Goal: Information Seeking & Learning: Check status

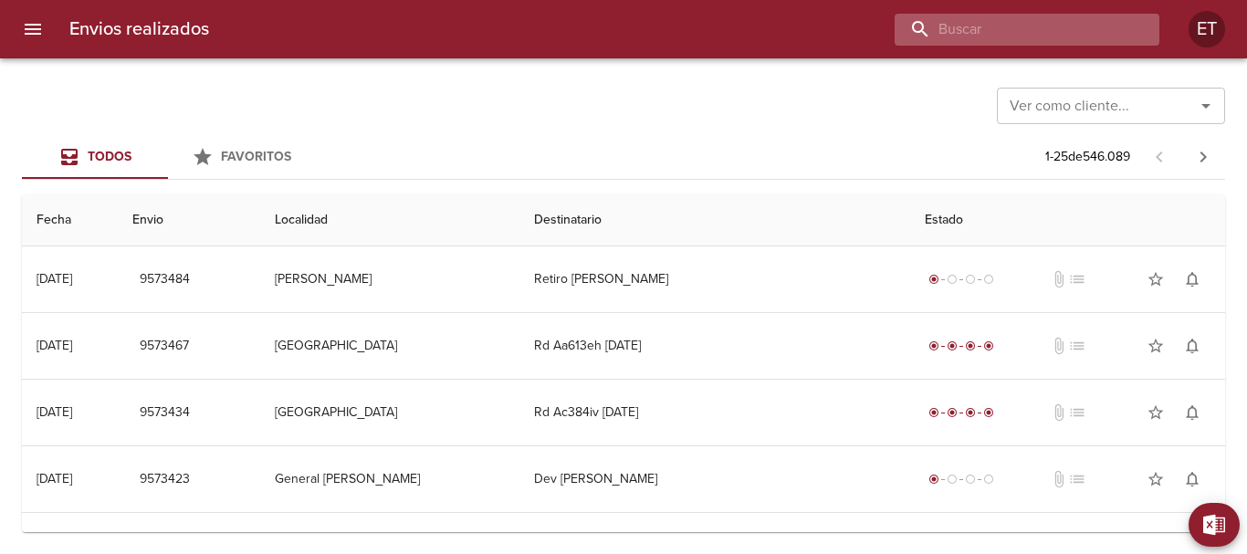
click at [1046, 41] on input "buscar" at bounding box center [1011, 30] width 234 height 32
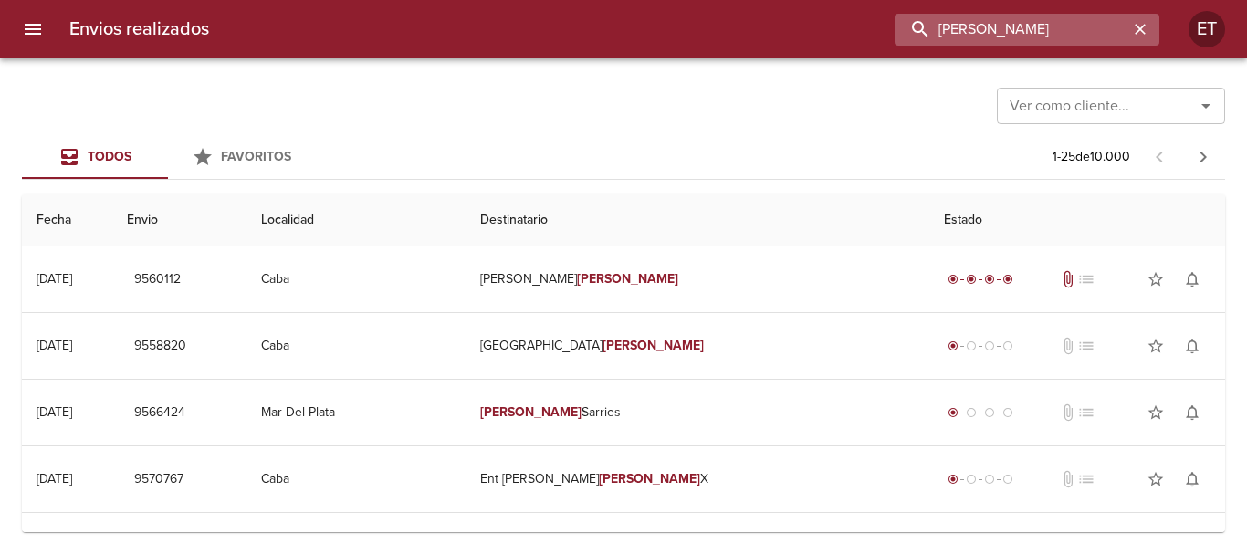
click at [1073, 22] on input "AGUSTIN GERARDO MARTINEZ" at bounding box center [1011, 30] width 234 height 32
click at [1089, 27] on input "AGUSTIN GERARDO MARTINEZ" at bounding box center [1011, 30] width 234 height 32
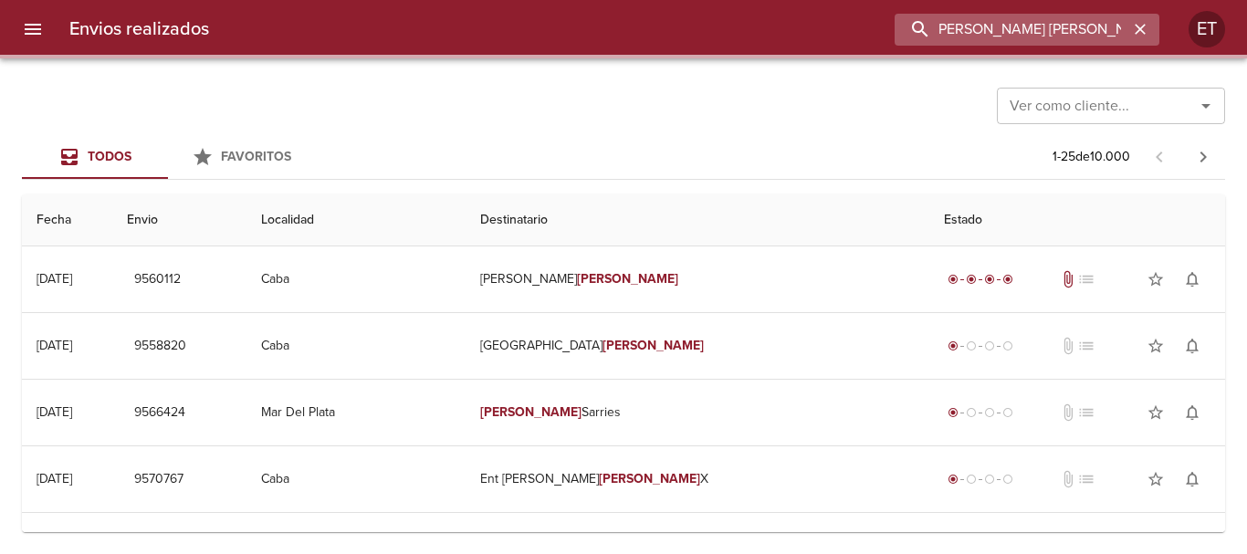
click at [1089, 28] on input "AGUSTIN GERARDO ramirez" at bounding box center [1011, 30] width 234 height 32
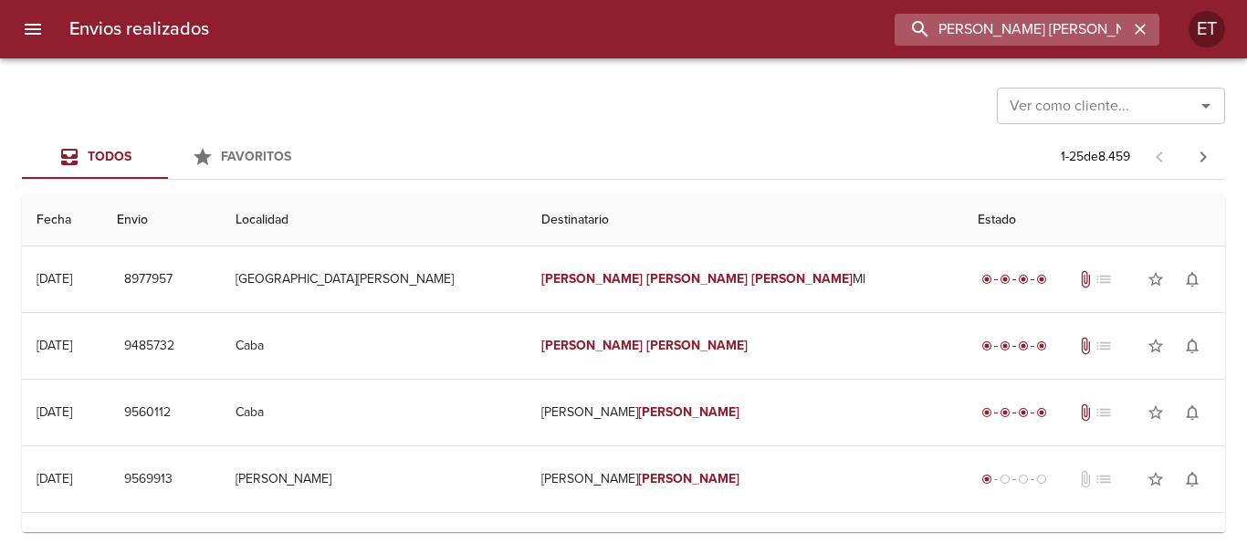
click at [1089, 28] on input "AGUSTIN GERARDO ramirez" at bounding box center [1011, 30] width 234 height 32
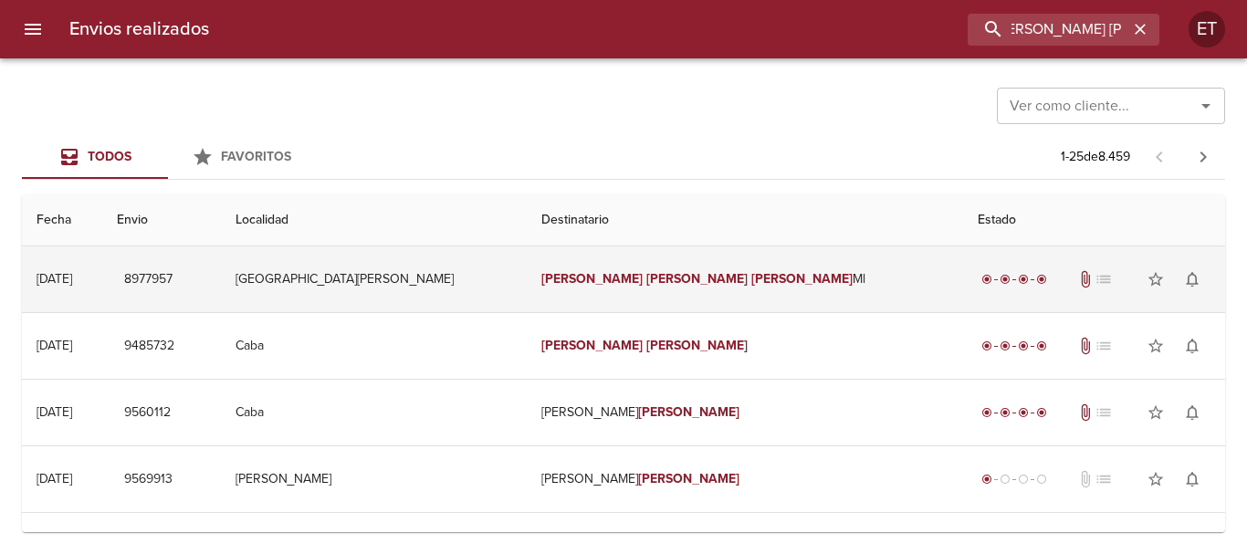
scroll to position [0, 0]
click at [736, 289] on td "Agustin Gerardo Ramirez Ml" at bounding box center [745, 279] width 436 height 66
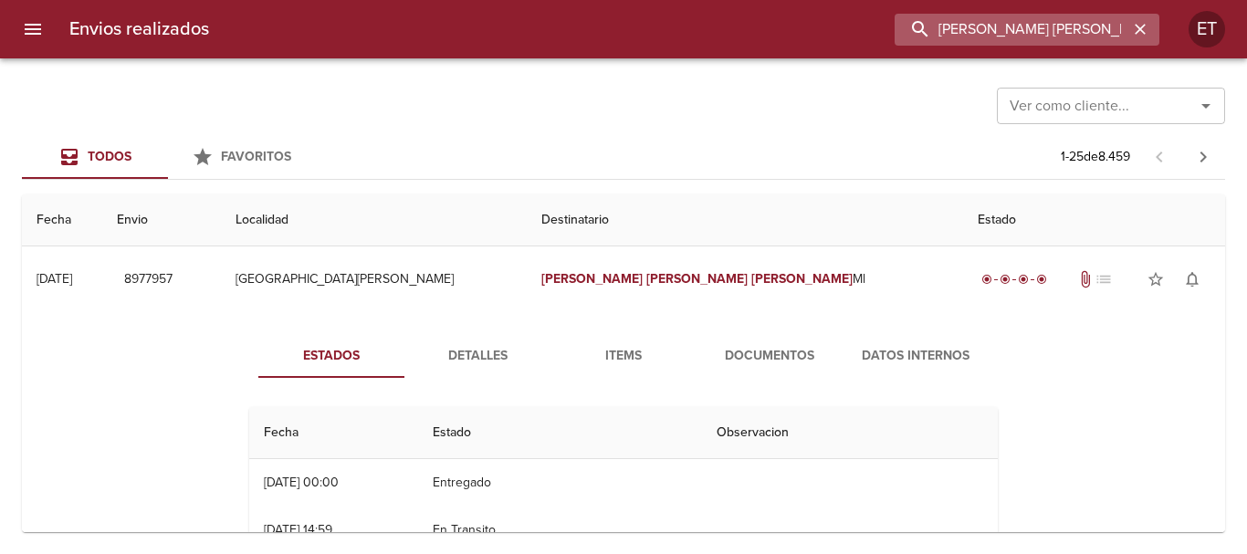
click at [1067, 37] on input "AGUSTIN GERARDO RAMIREZ" at bounding box center [1011, 30] width 234 height 32
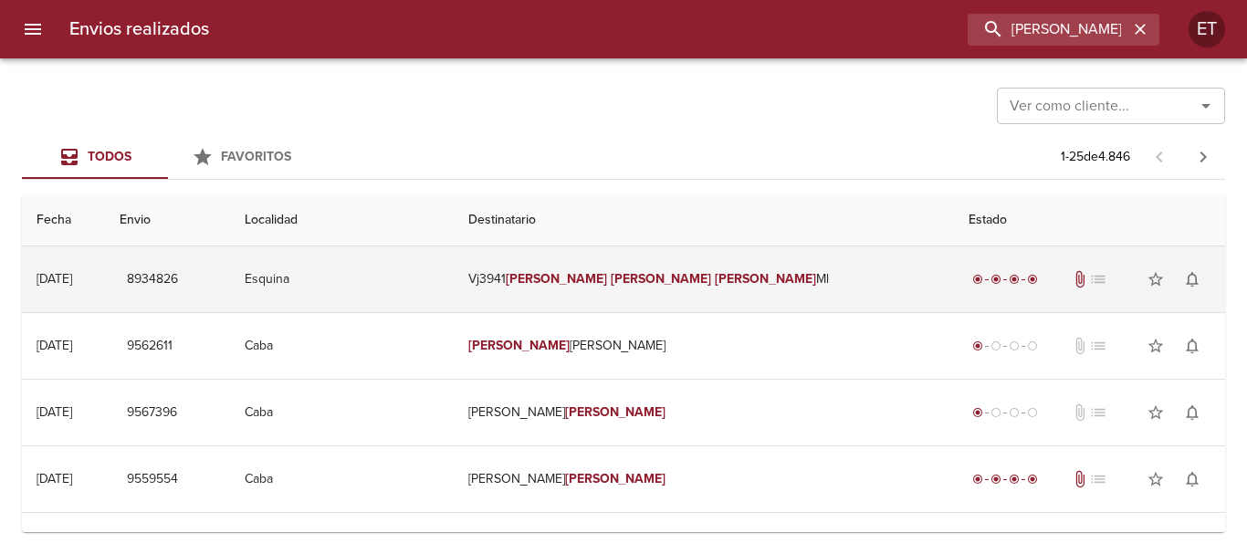
click at [701, 300] on td "Vj3941 Raul Armando Aranda Ml" at bounding box center [704, 279] width 500 height 66
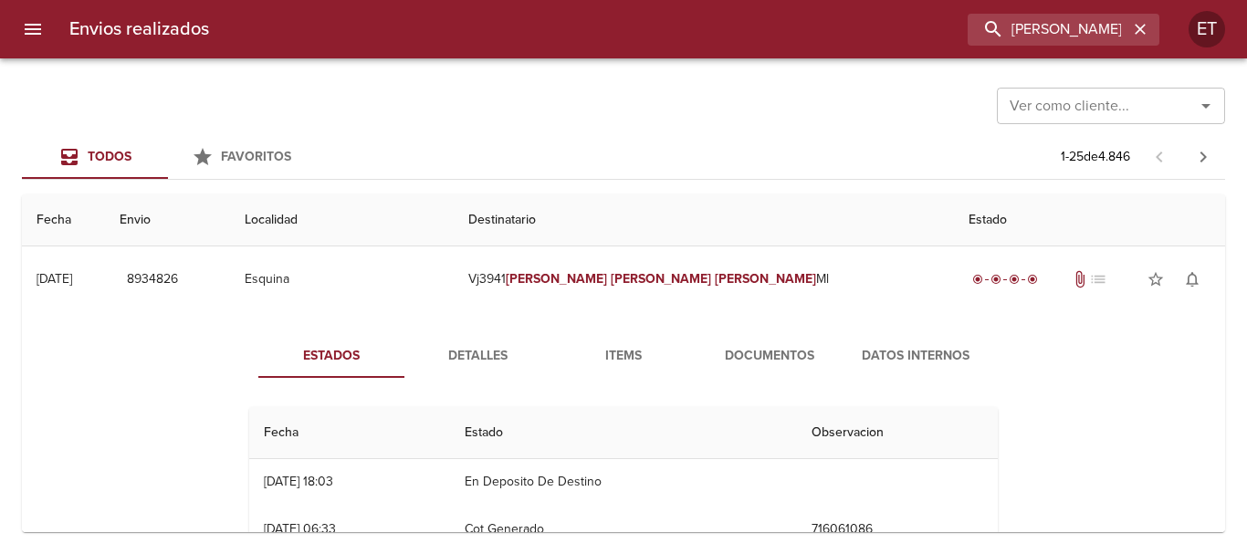
click at [763, 372] on button "Documentos" at bounding box center [769, 356] width 146 height 44
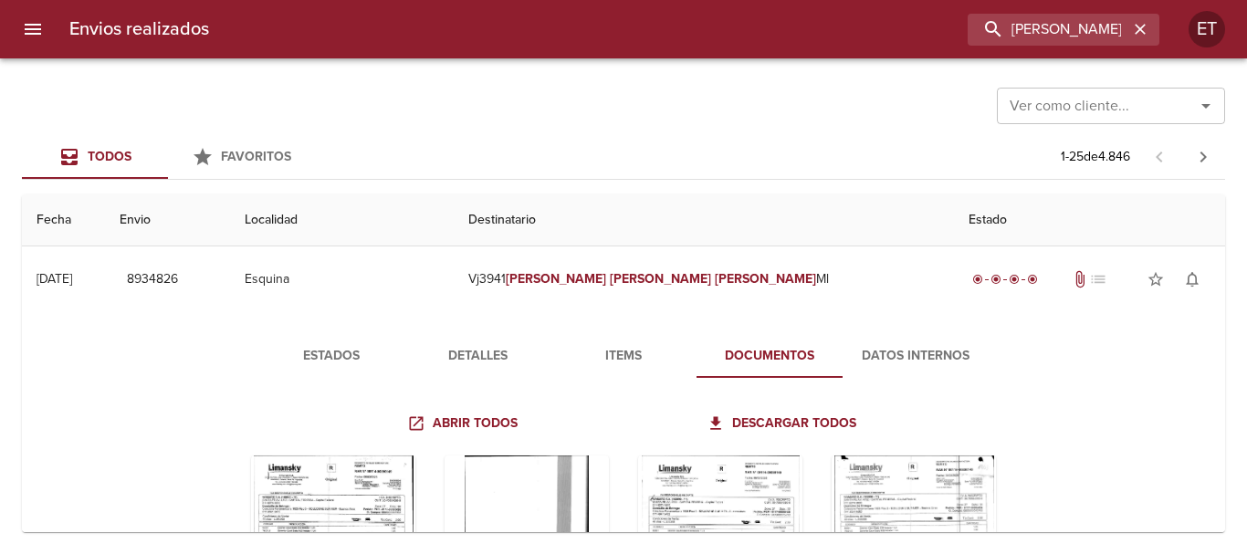
scroll to position [183, 0]
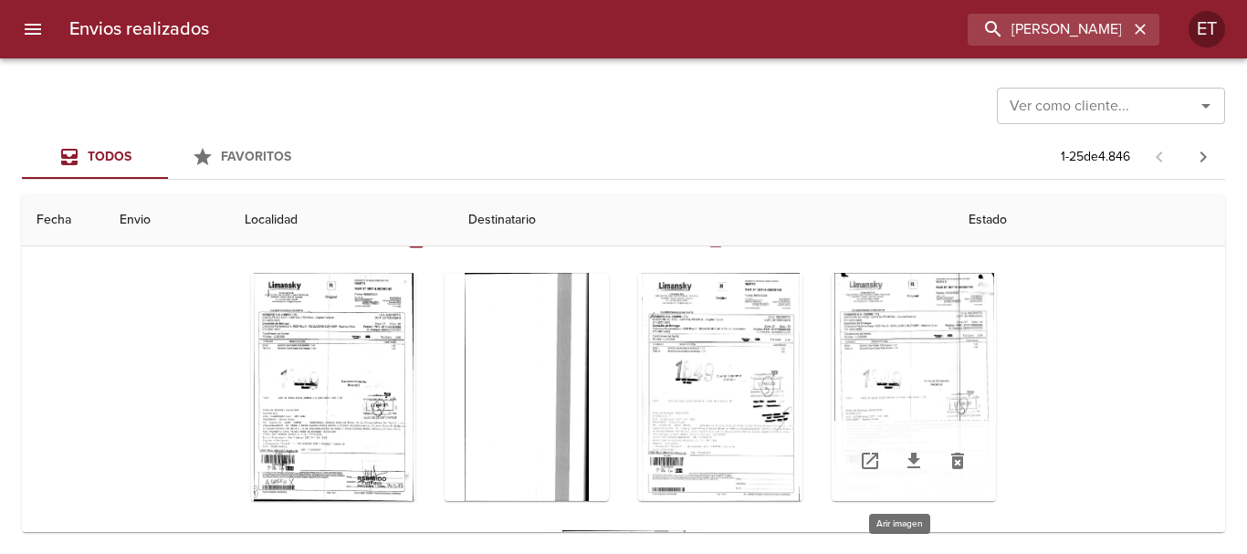
click at [935, 349] on div "Tabla de envíos del cliente" at bounding box center [913, 387] width 164 height 228
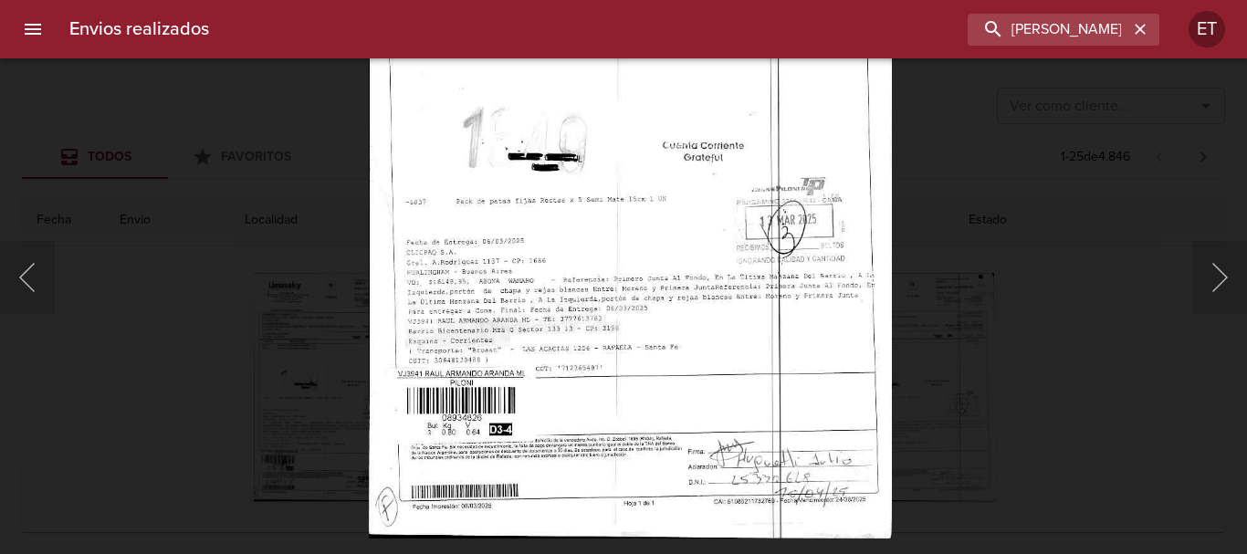
click at [684, 256] on img "Lightbox" at bounding box center [629, 165] width 523 height 746
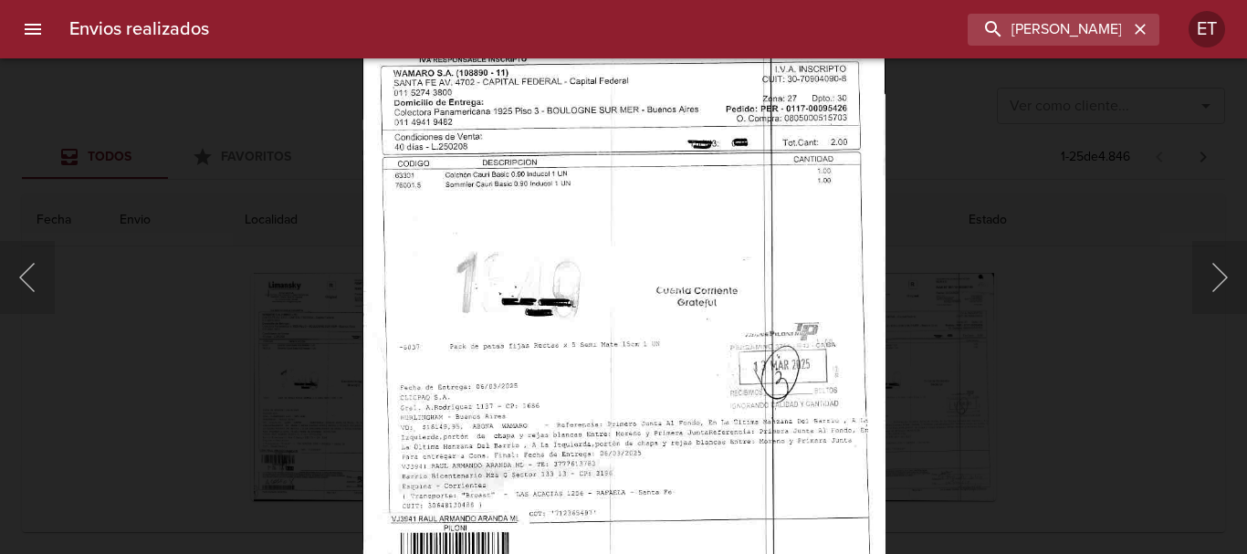
click at [675, 392] on img "Lightbox" at bounding box center [622, 310] width 523 height 746
click at [1064, 428] on div "Lightbox" at bounding box center [623, 277] width 1247 height 554
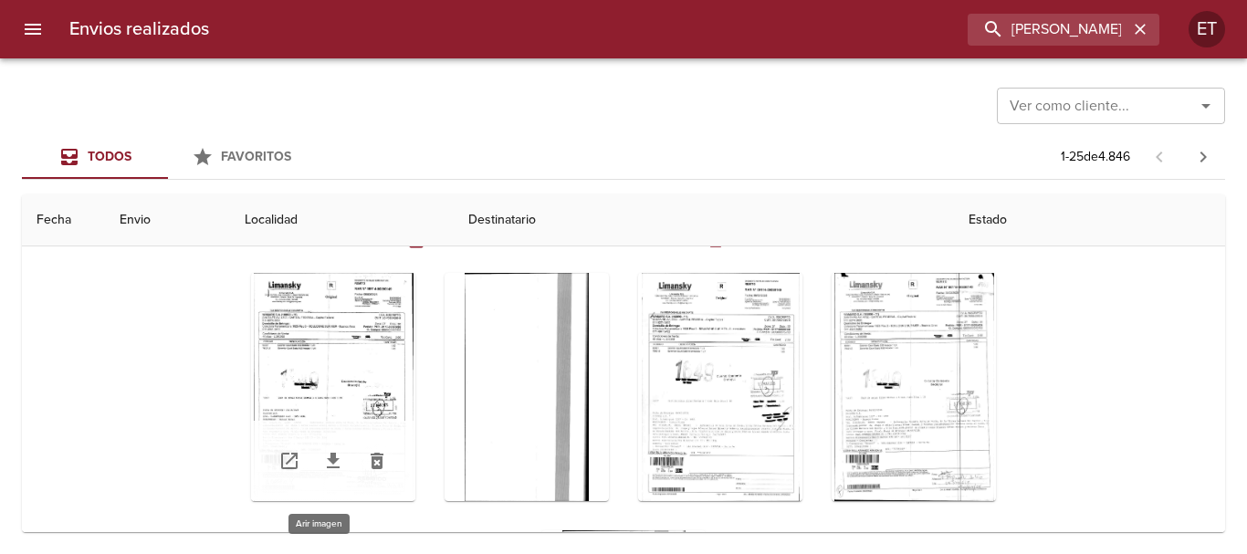
click at [300, 331] on div "Tabla de envíos del cliente" at bounding box center [333, 387] width 164 height 228
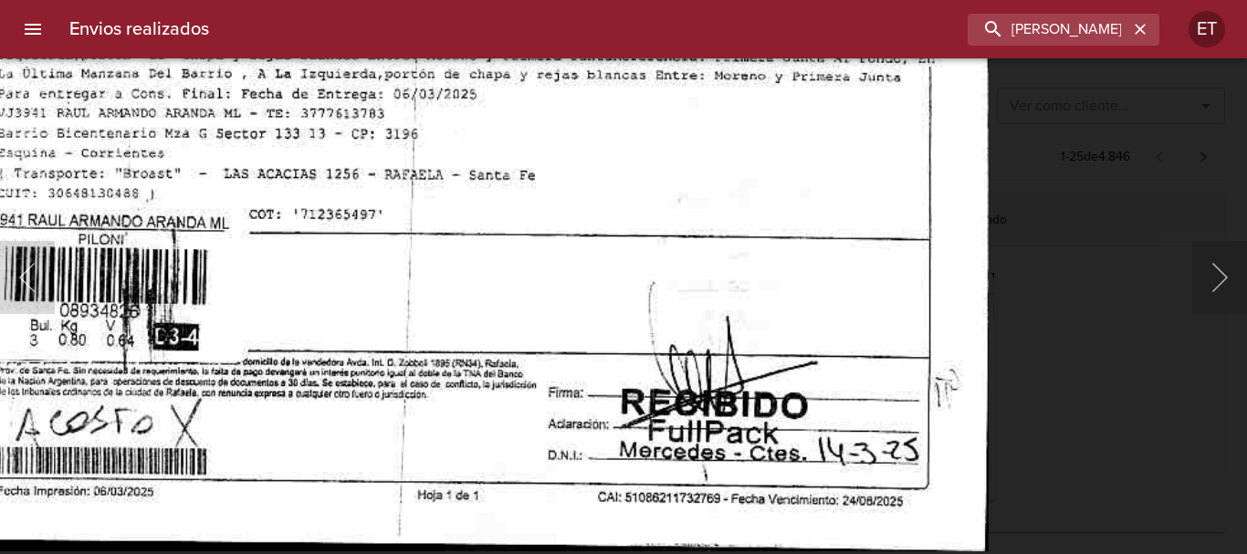
click at [620, 0] on body "Envios realizados RAUL ARMANDO ARANDA ET Ver como cliente... Ver como cliente..…" at bounding box center [623, 0] width 1247 height 0
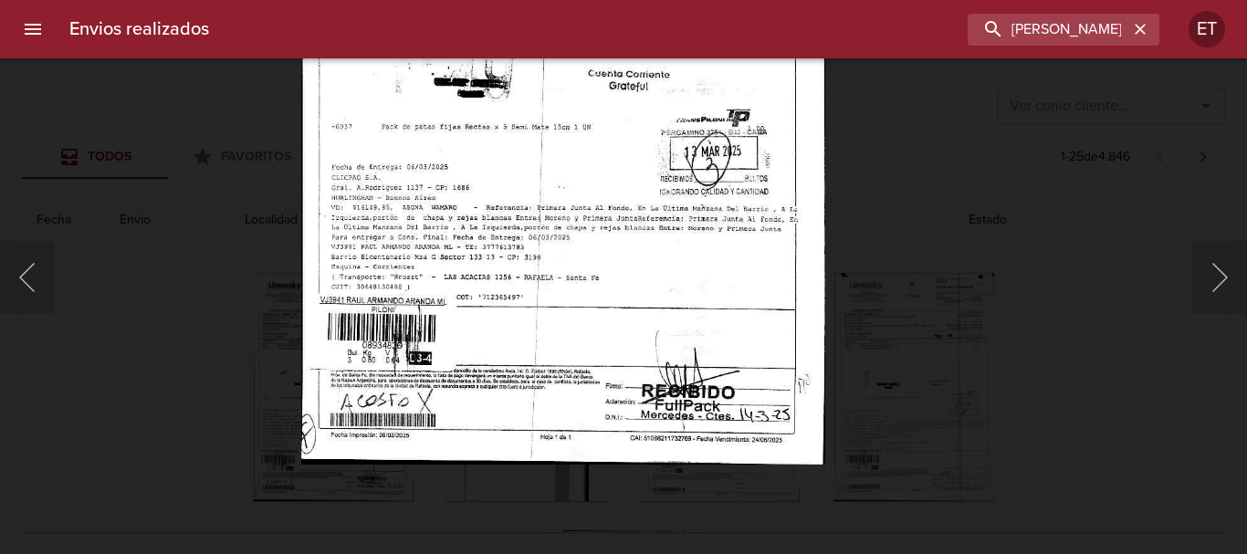
click at [697, 216] on img "Lightbox" at bounding box center [562, 91] width 523 height 746
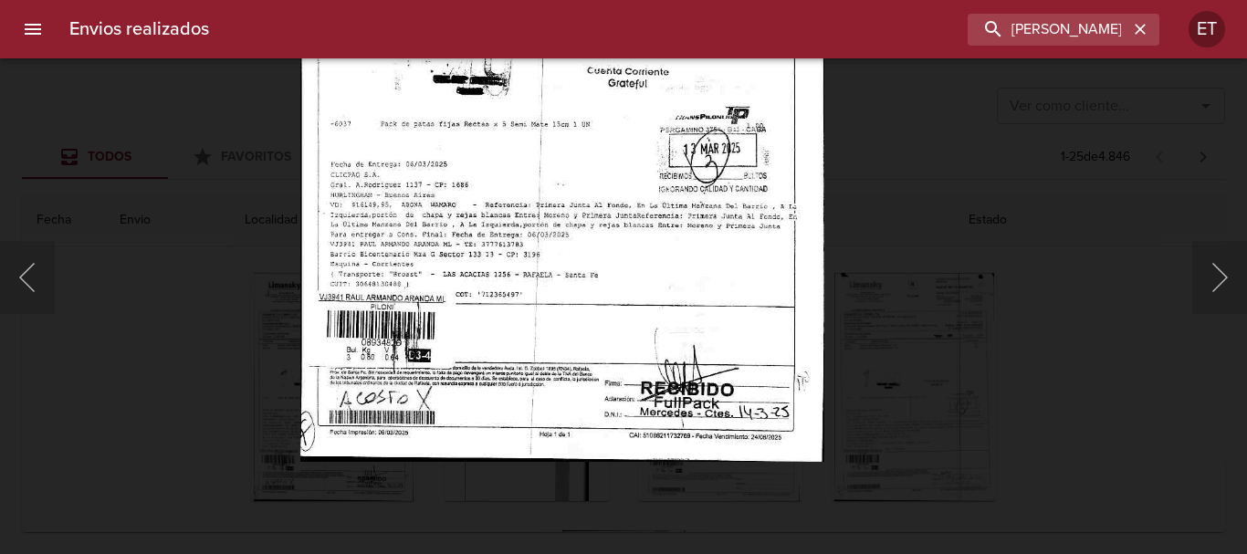
click at [955, 280] on div "Lightbox" at bounding box center [623, 277] width 1247 height 554
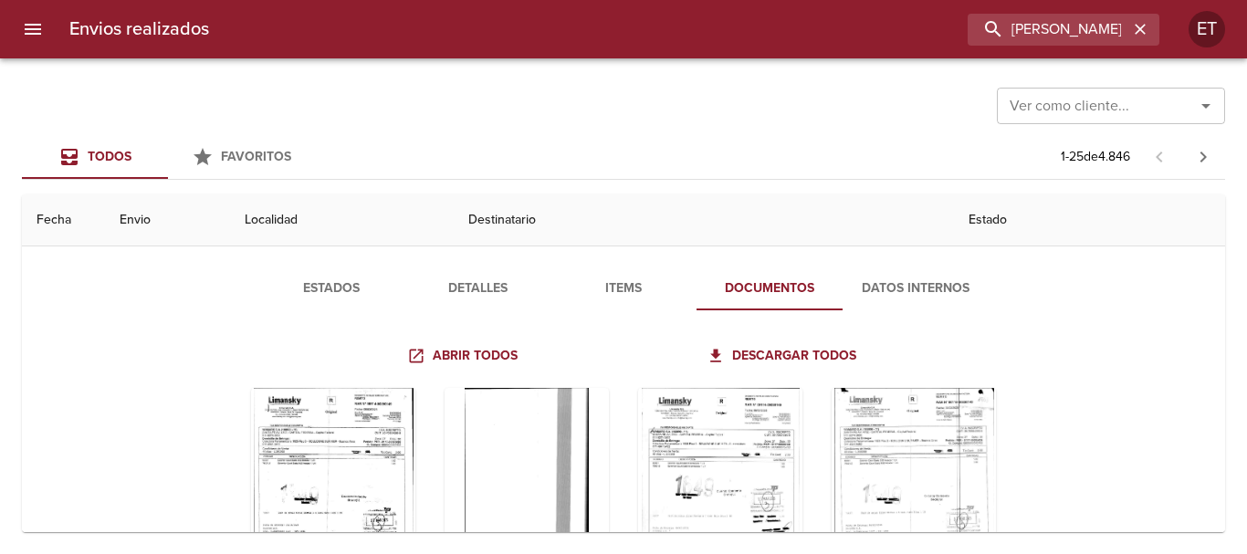
scroll to position [0, 0]
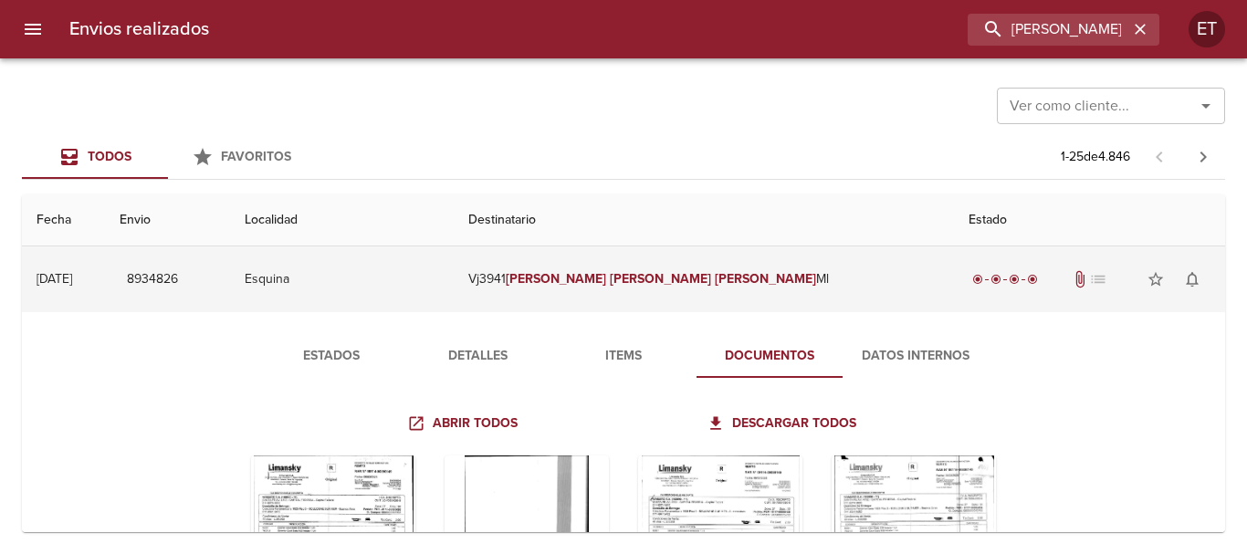
click at [715, 286] on em "Aranda" at bounding box center [765, 279] width 101 height 16
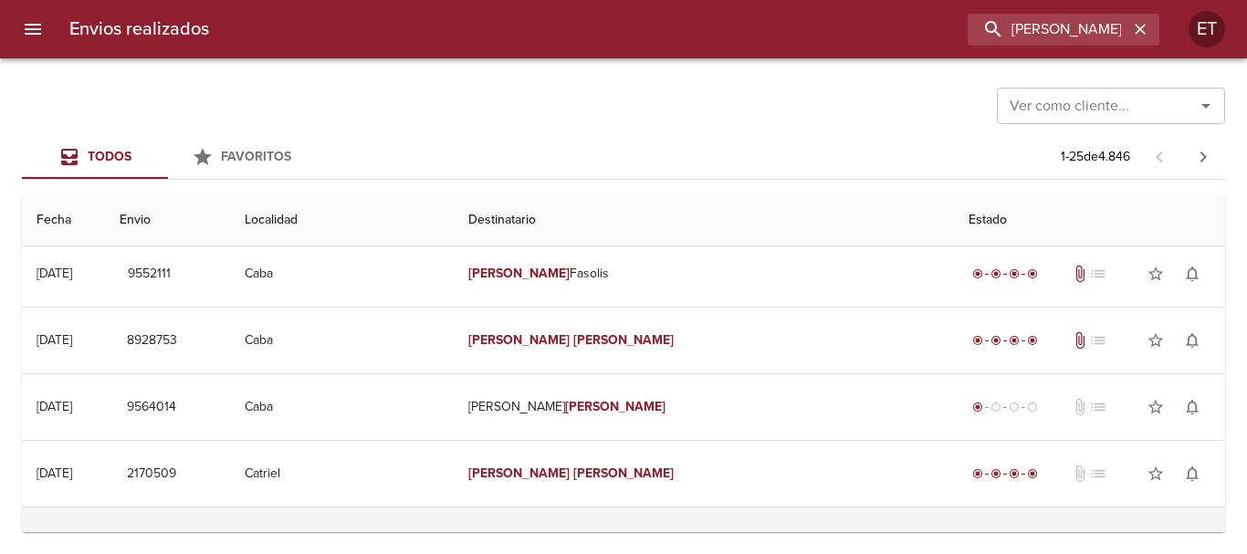
scroll to position [548, 0]
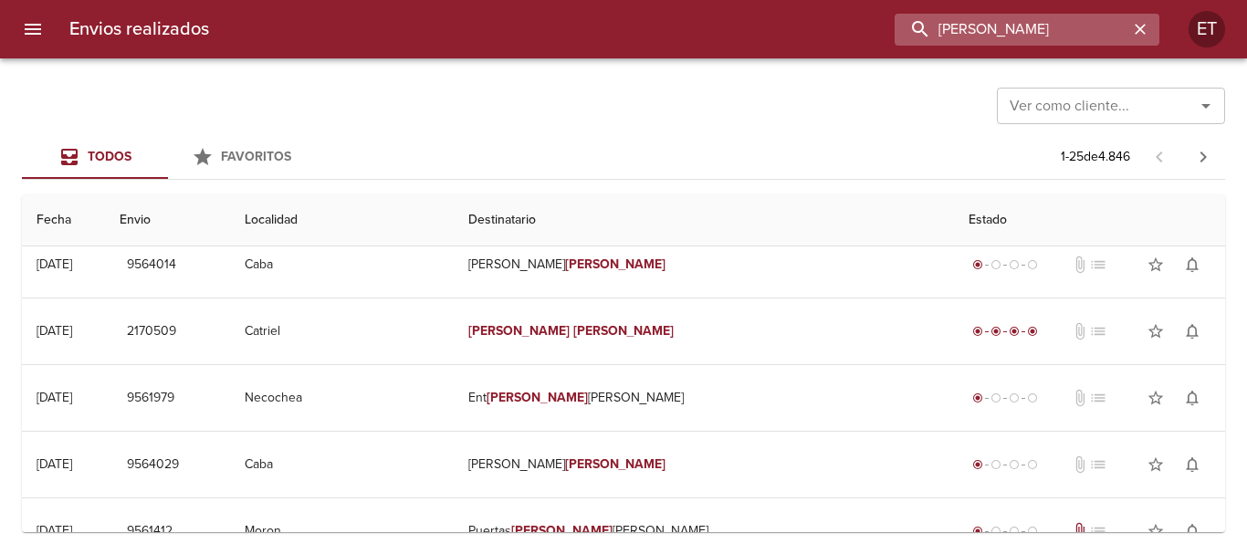
click at [1082, 43] on input "RAUL ARMANDO ARANDA" at bounding box center [1011, 30] width 234 height 32
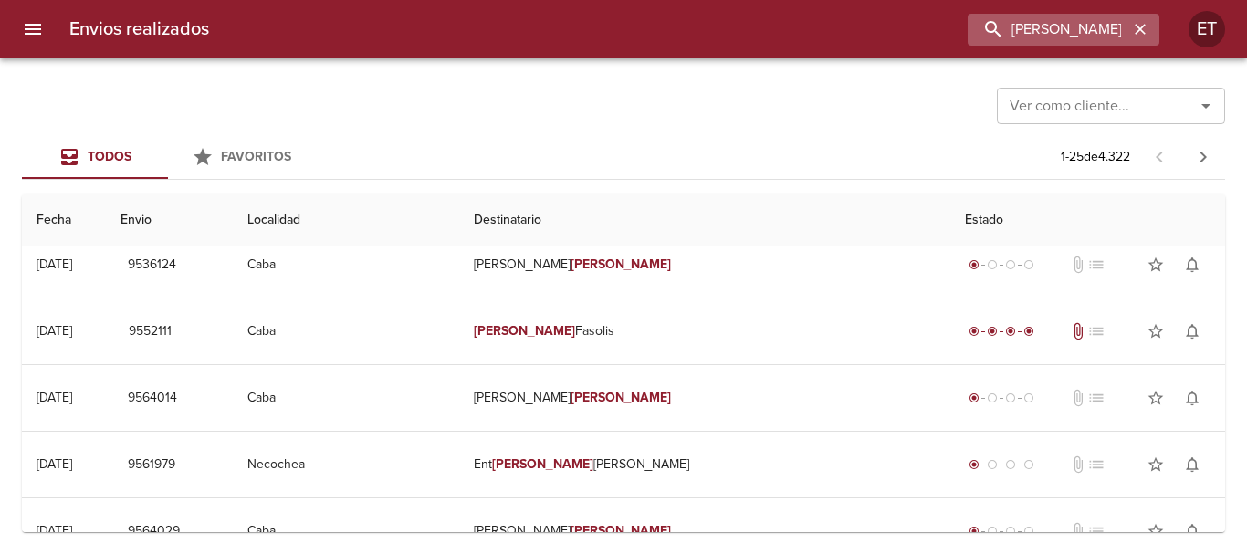
scroll to position [0, 0]
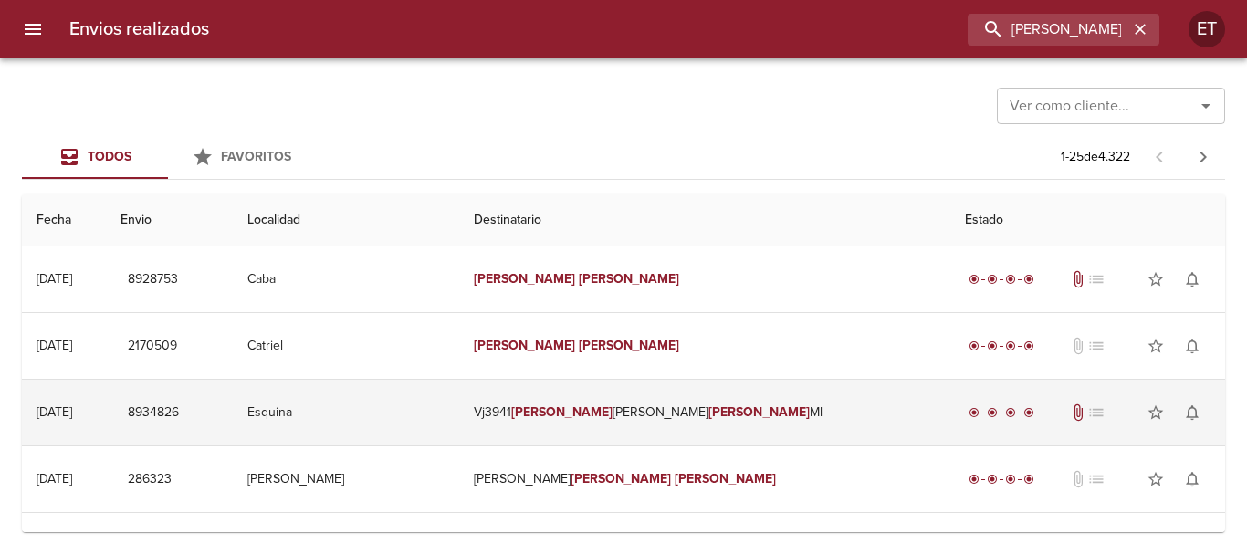
click at [600, 407] on em "Raul" at bounding box center [561, 412] width 101 height 16
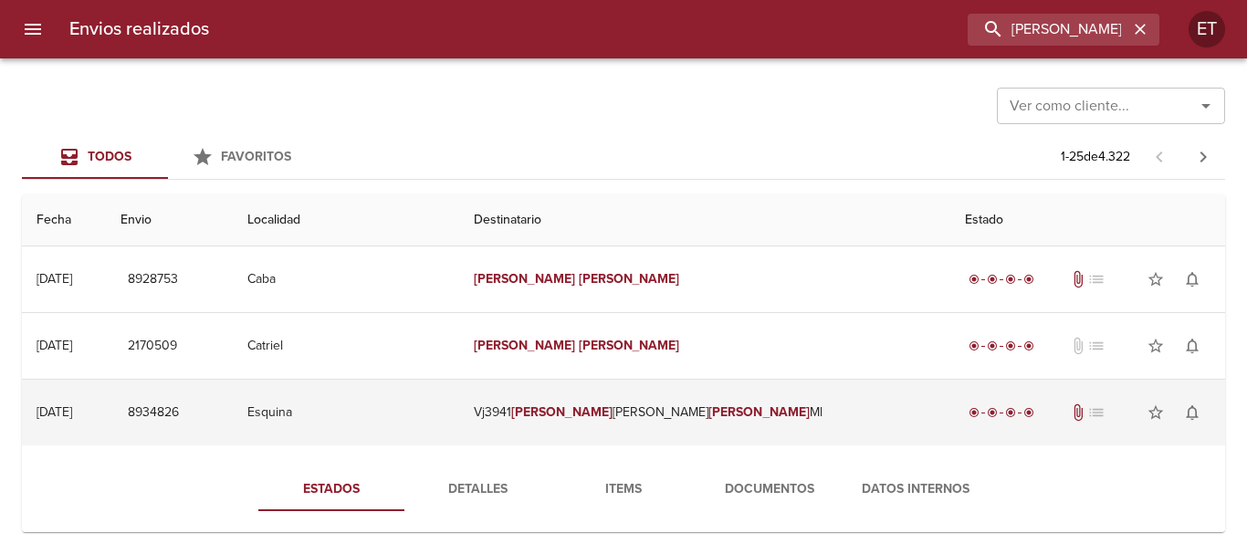
scroll to position [91, 0]
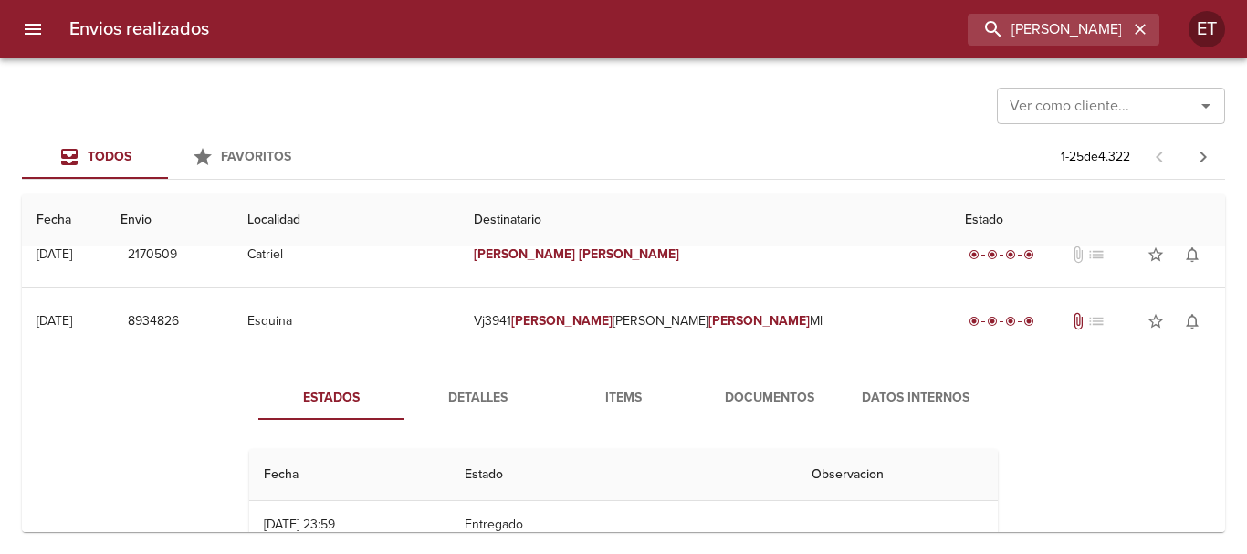
click at [771, 383] on button "Documentos" at bounding box center [769, 398] width 146 height 44
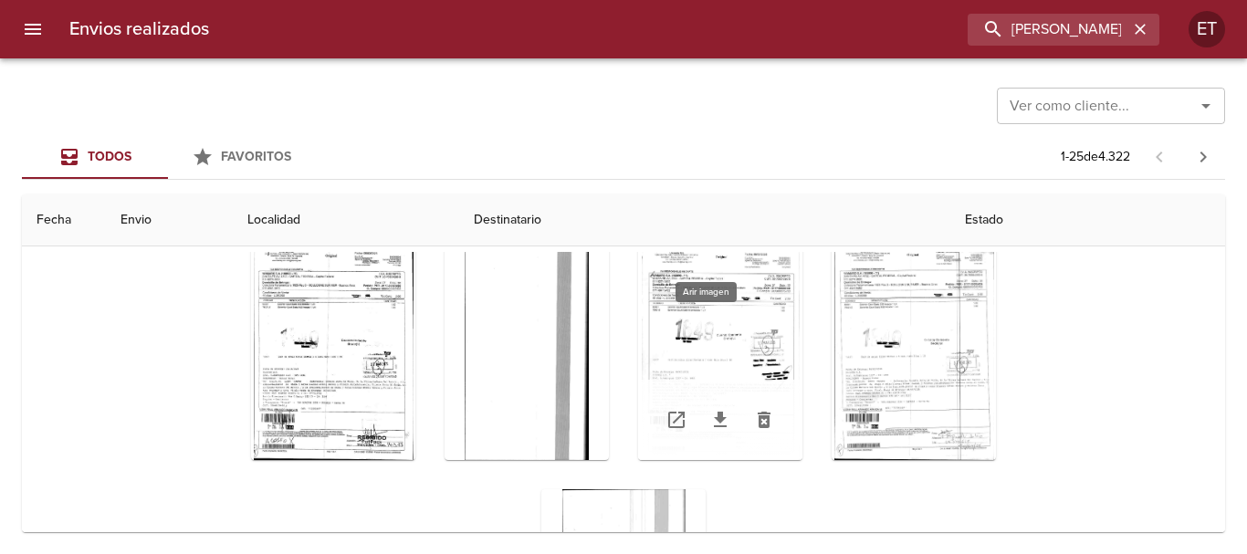
scroll to position [0, 0]
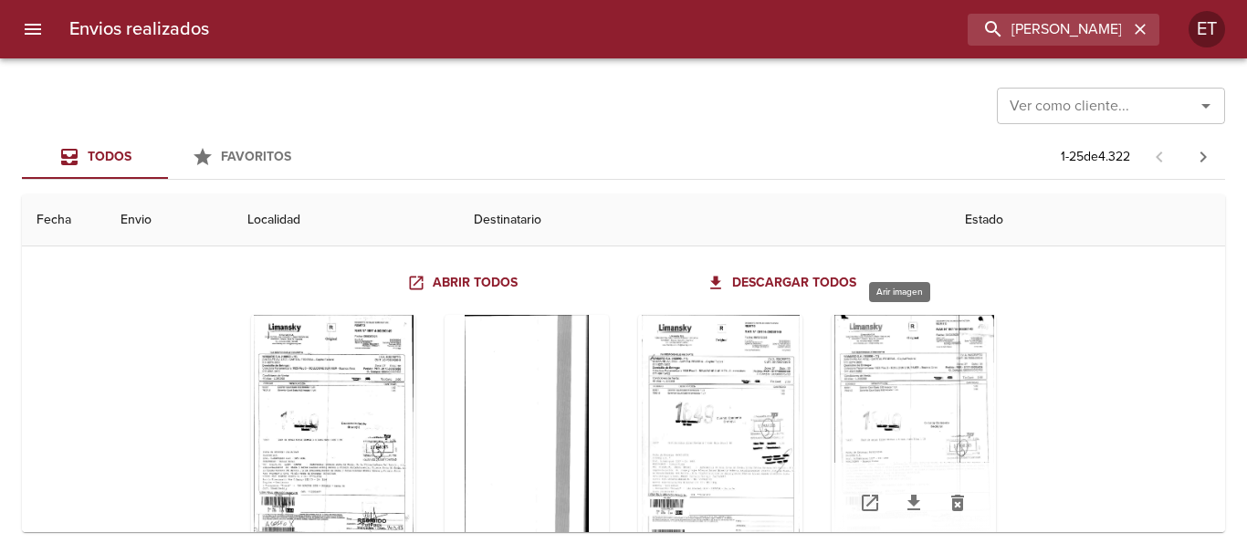
click at [875, 414] on div "Tabla de envíos del cliente" at bounding box center [913, 429] width 164 height 228
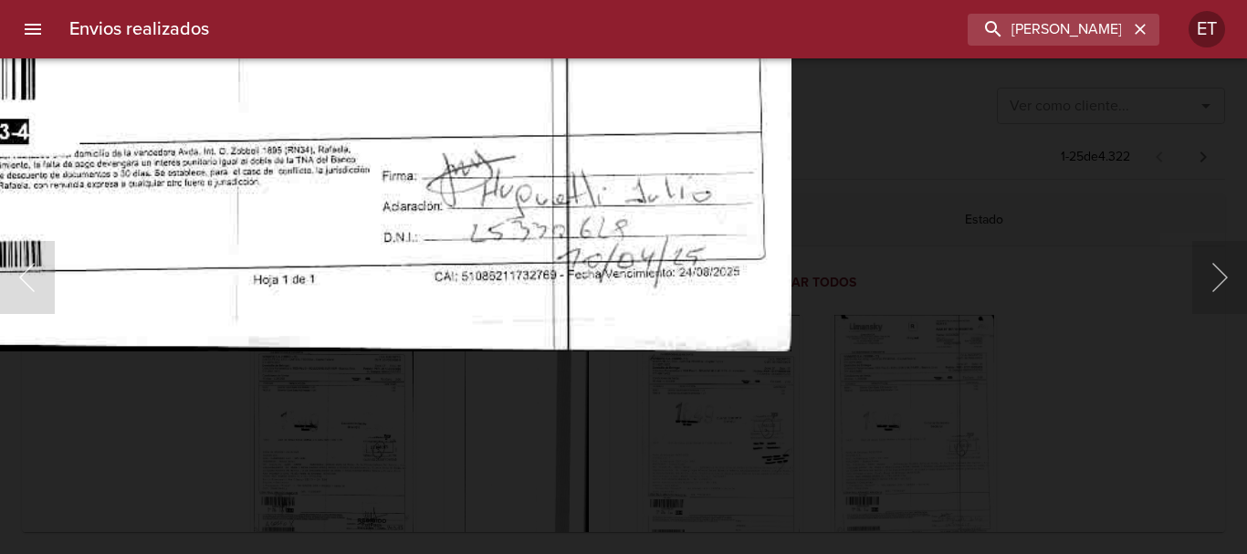
click at [574, 0] on html "Envios realizados RAUL ARANDA ET Ver como cliente... Ver como cliente... Todos …" at bounding box center [623, 0] width 1247 height 0
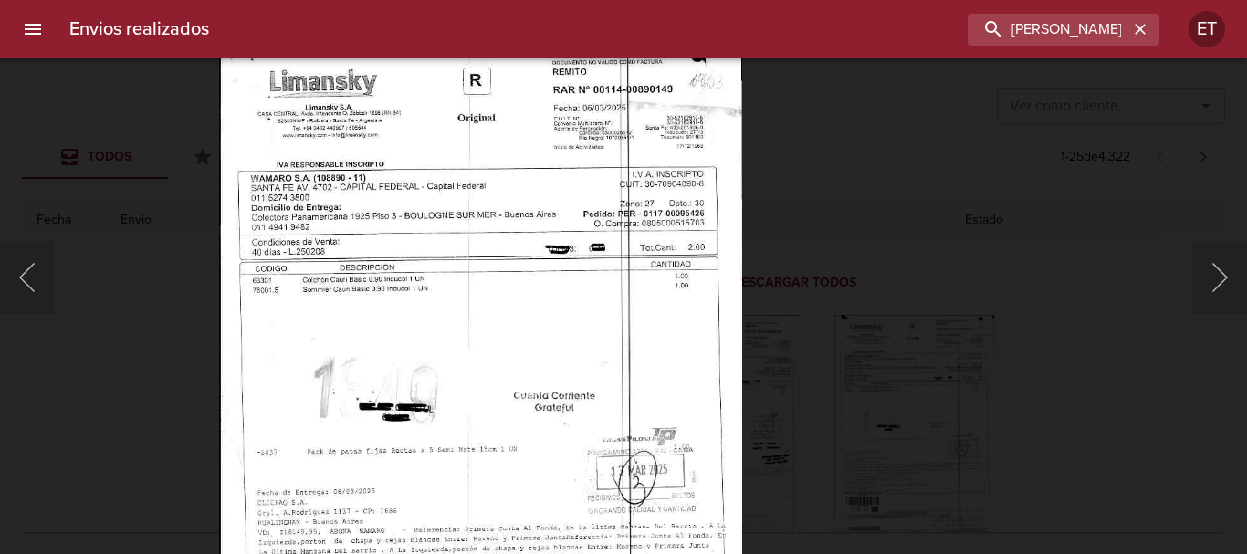
click at [540, 475] on img "Lightbox" at bounding box center [480, 415] width 523 height 746
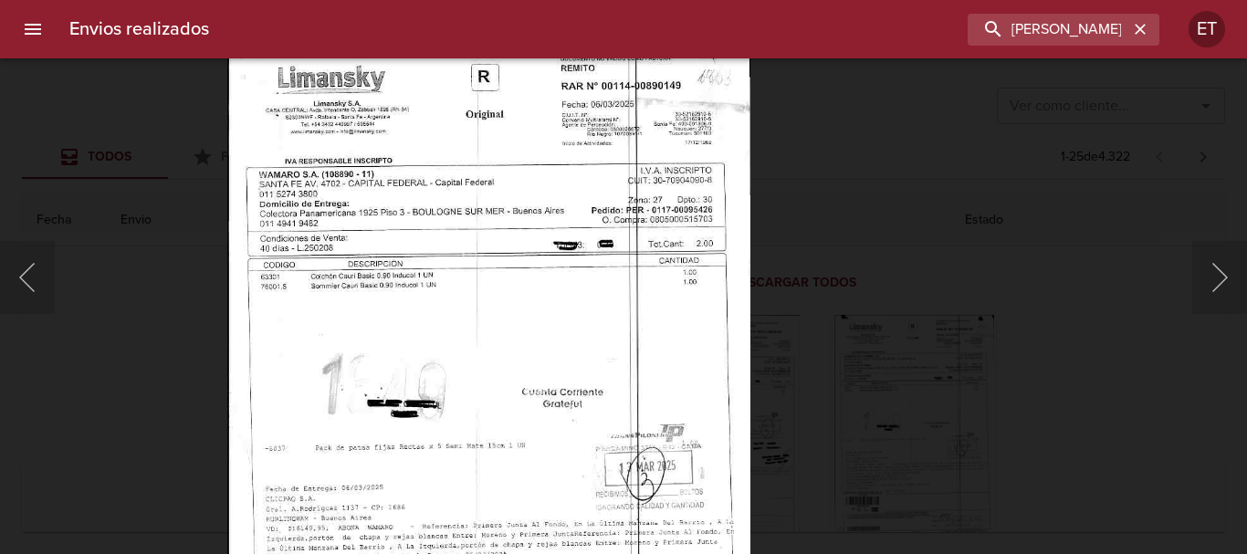
click at [554, 419] on img "Lightbox" at bounding box center [488, 411] width 523 height 746
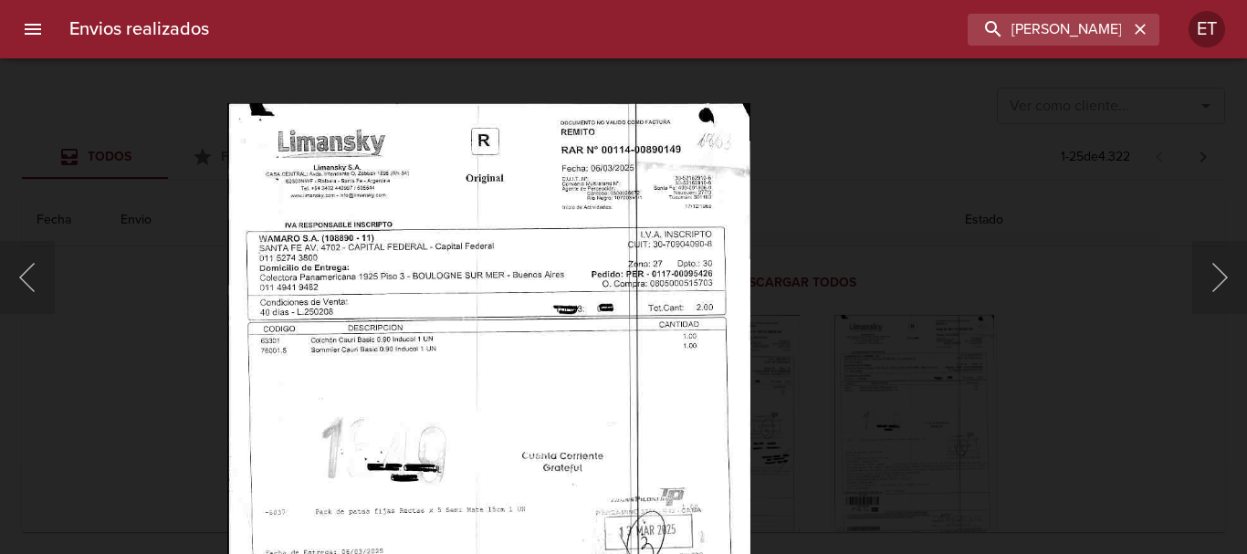
click at [969, 412] on div "Lightbox" at bounding box center [623, 277] width 1247 height 554
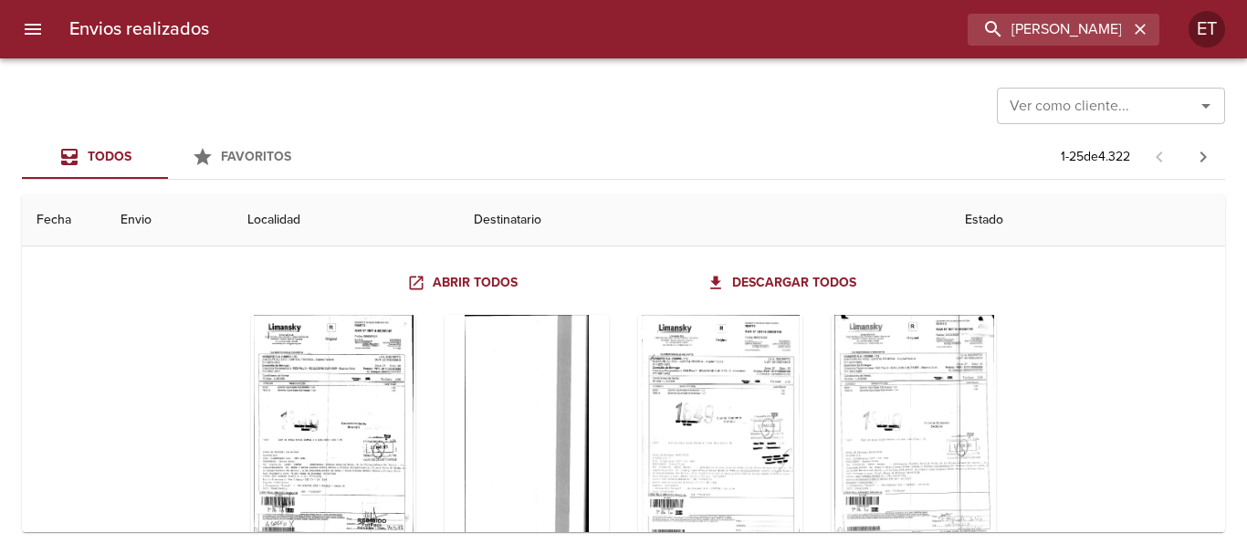
click at [1048, 12] on div "Envios realizados RAUL ARANDA ET" at bounding box center [623, 29] width 1247 height 58
click at [1048, 11] on div "Envios realizados RAUL ARANDA ET" at bounding box center [623, 29] width 1247 height 58
click at [1056, 26] on input "RAUL ARANDA" at bounding box center [1011, 30] width 234 height 32
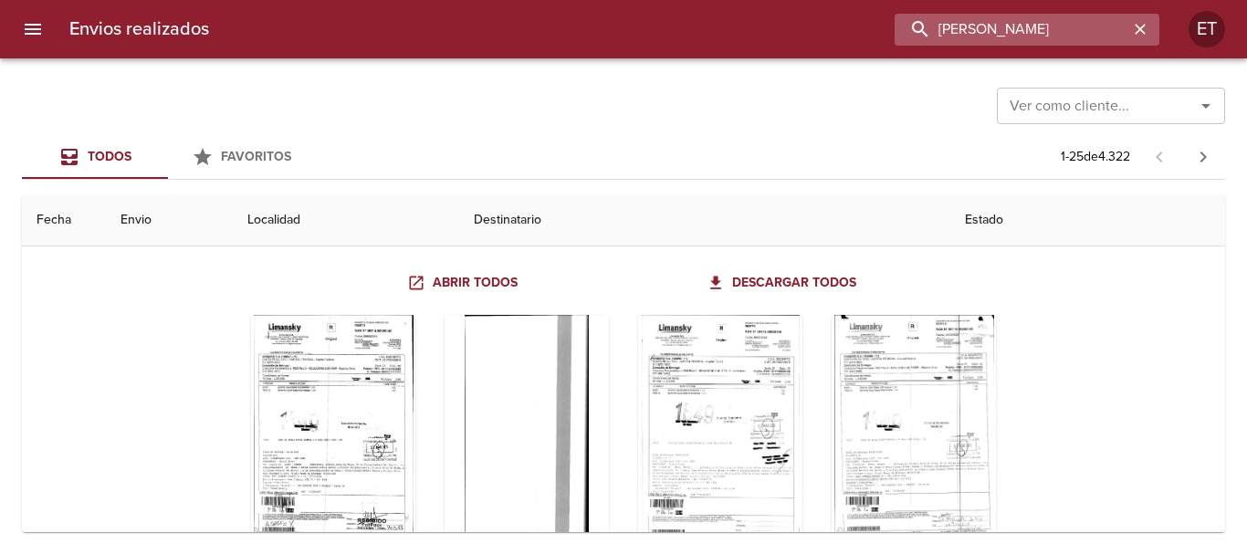
type input "[PERSON_NAME]"
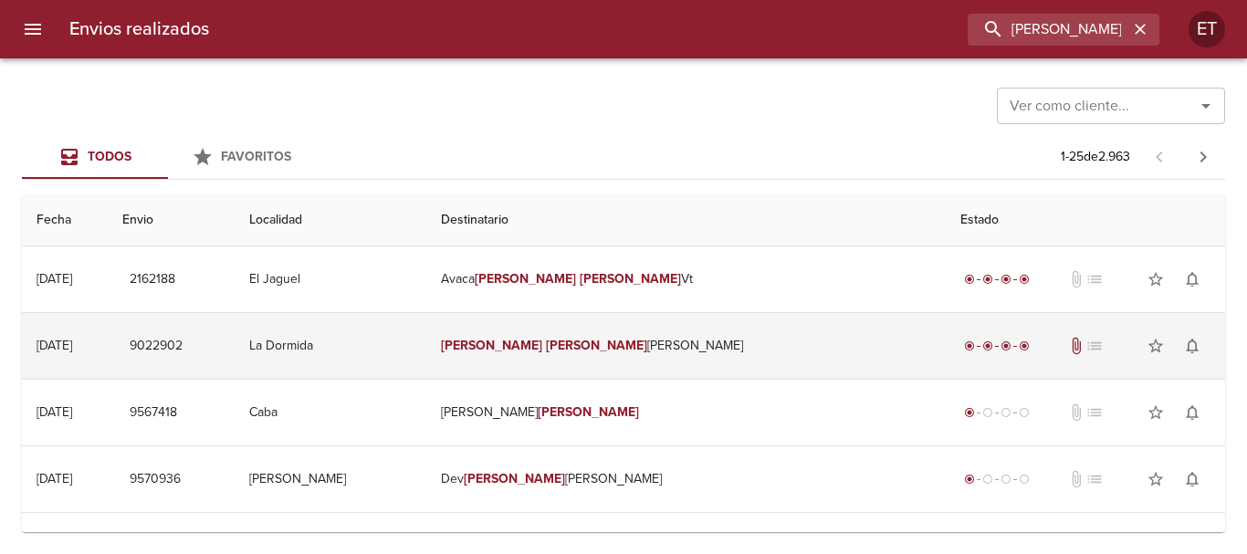
click at [658, 354] on td "[PERSON_NAME]" at bounding box center [685, 346] width 519 height 66
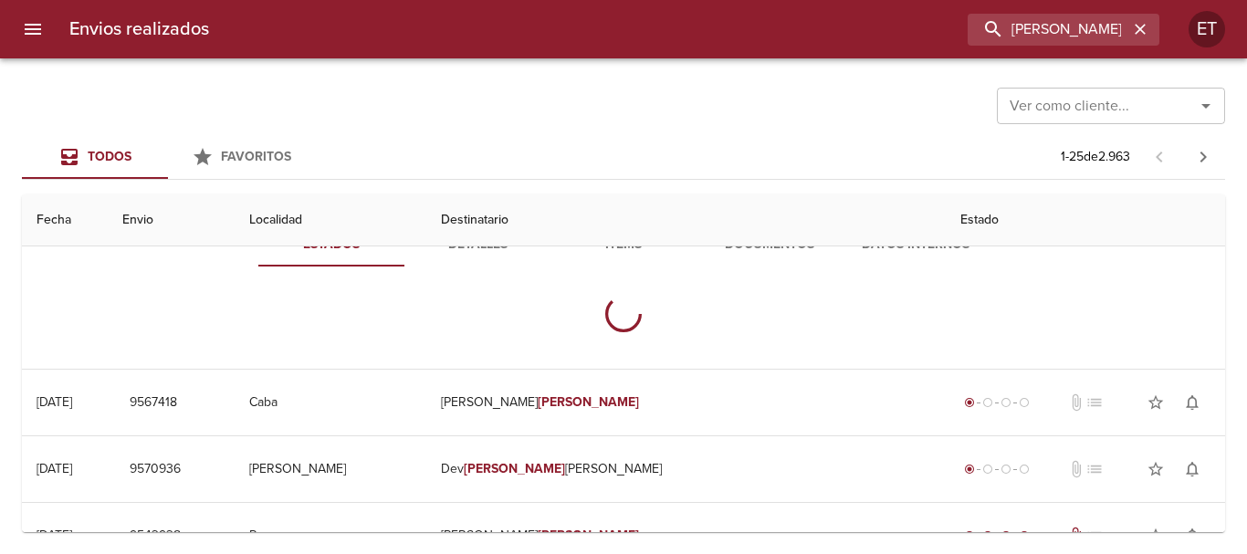
scroll to position [183, 0]
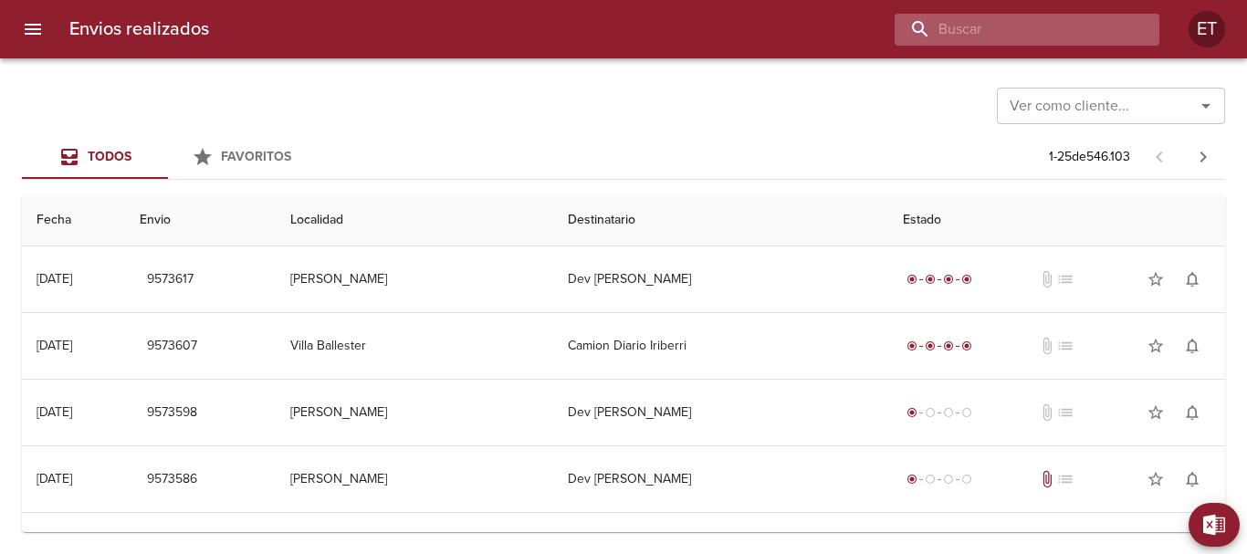
click at [1029, 25] on input "buscar" at bounding box center [1011, 30] width 234 height 32
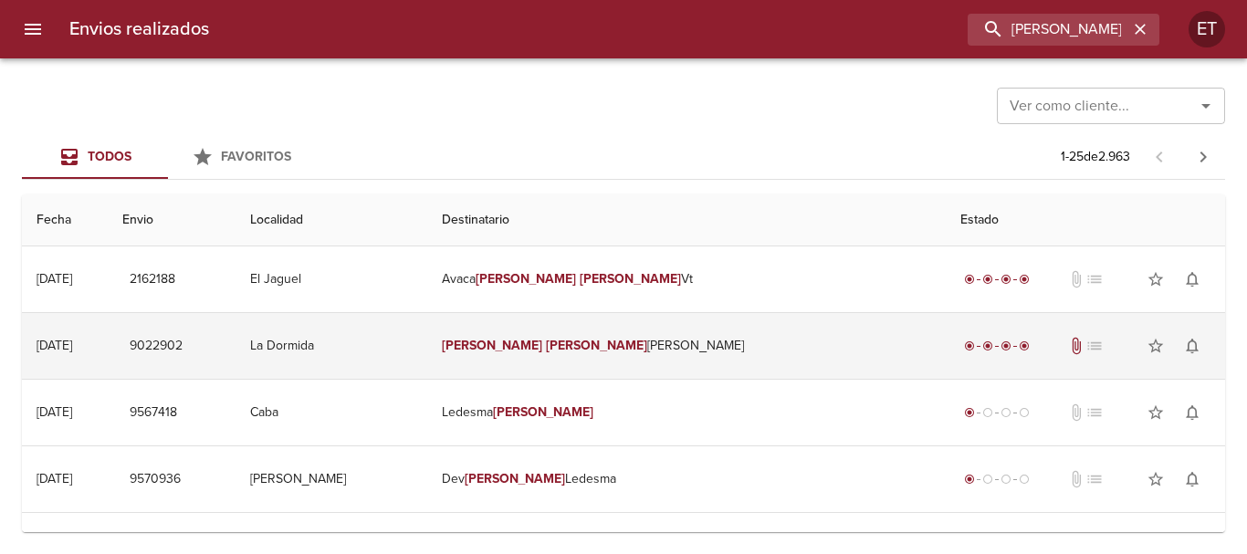
click at [642, 354] on td "[PERSON_NAME]" at bounding box center [686, 346] width 518 height 66
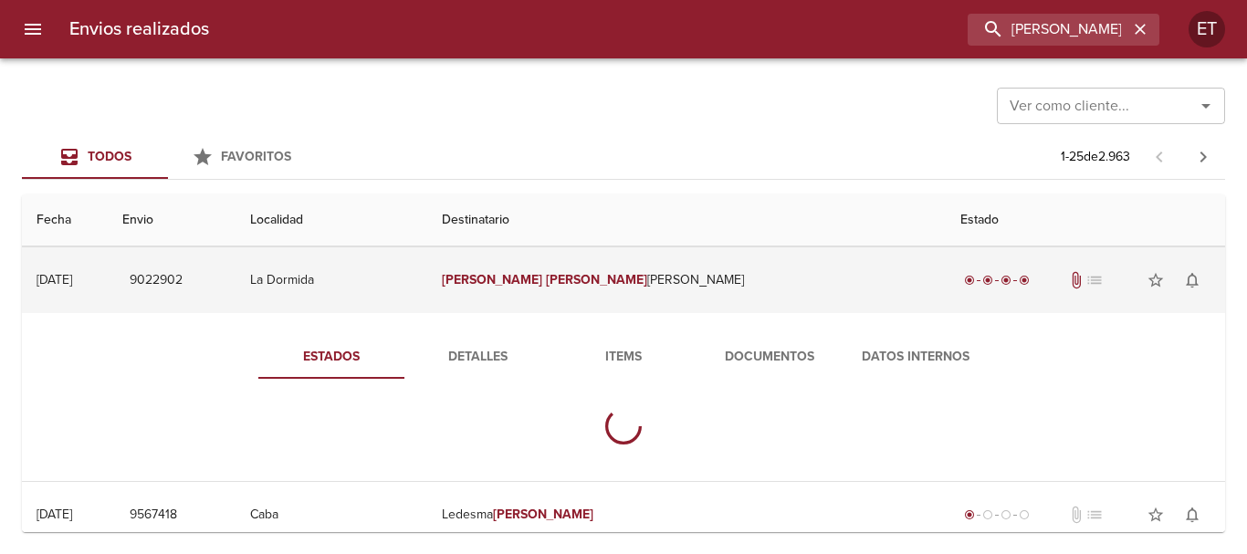
scroll to position [91, 0]
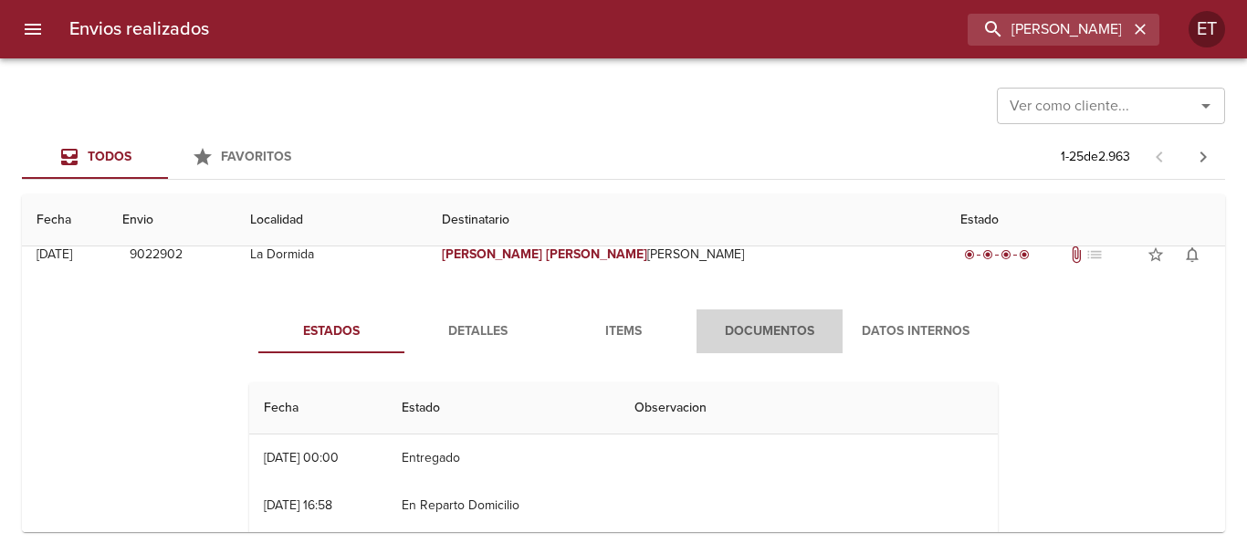
click at [775, 309] on button "Documentos" at bounding box center [769, 331] width 146 height 44
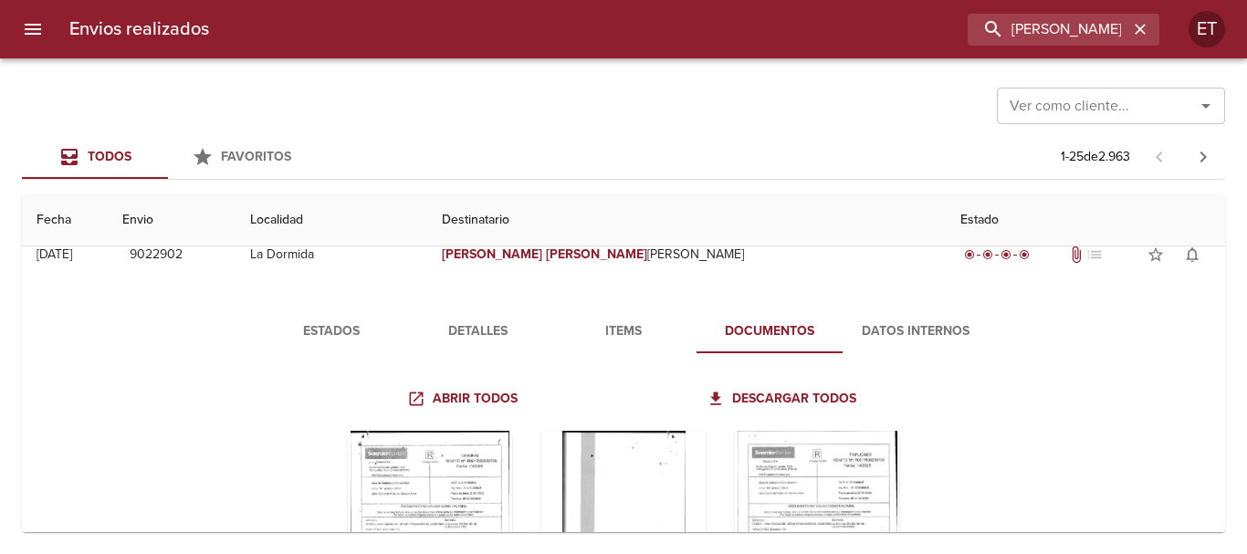
click at [316, 310] on div "Estados Detalles Items Documentos Datos Internos Abrir todos Descargar todos" at bounding box center [624, 498] width 1174 height 423
click at [333, 332] on span "Estados" at bounding box center [331, 331] width 124 height 23
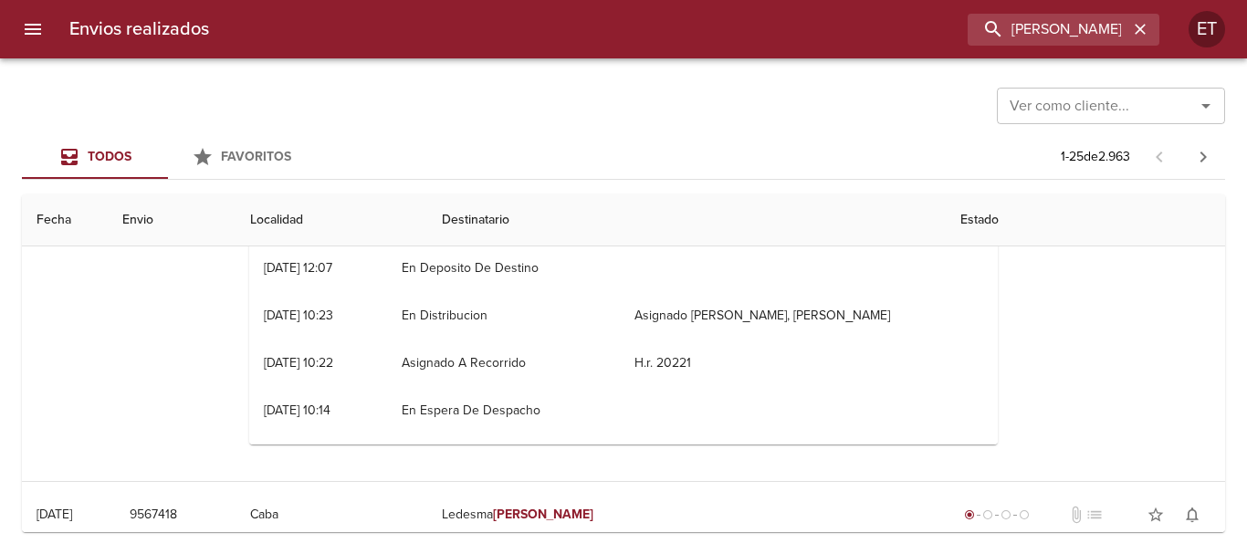
scroll to position [340, 0]
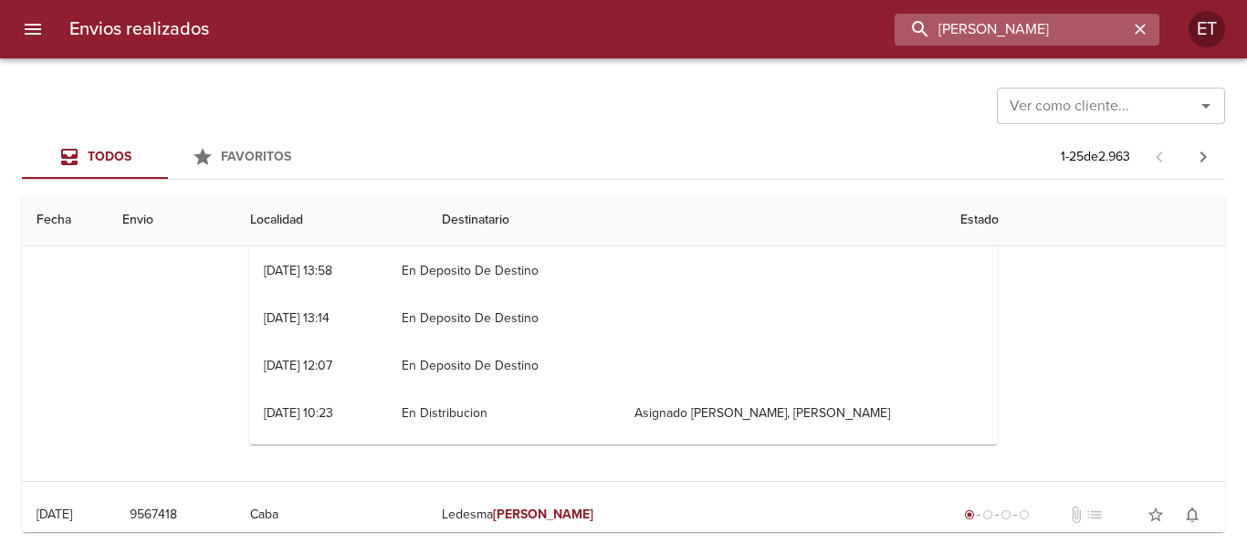
click at [1036, 28] on input "[PERSON_NAME]" at bounding box center [1011, 30] width 234 height 32
click at [1038, 29] on input "[PERSON_NAME]" at bounding box center [1011, 30] width 234 height 32
paste input "9138994"
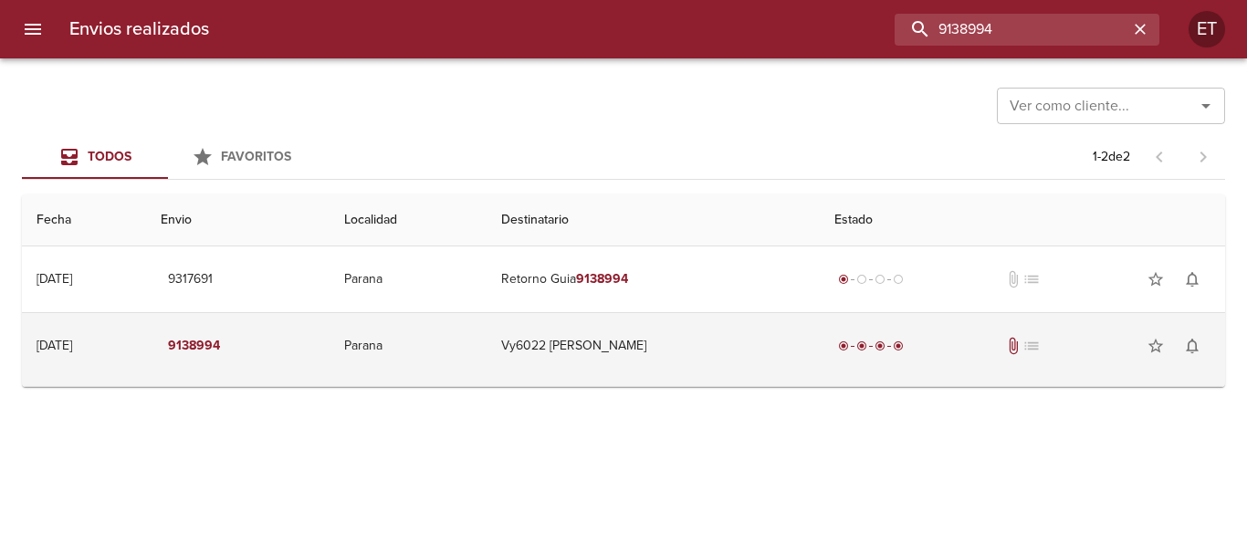
scroll to position [0, 0]
click at [657, 360] on td "Vy6022 [PERSON_NAME]" at bounding box center [652, 346] width 333 height 66
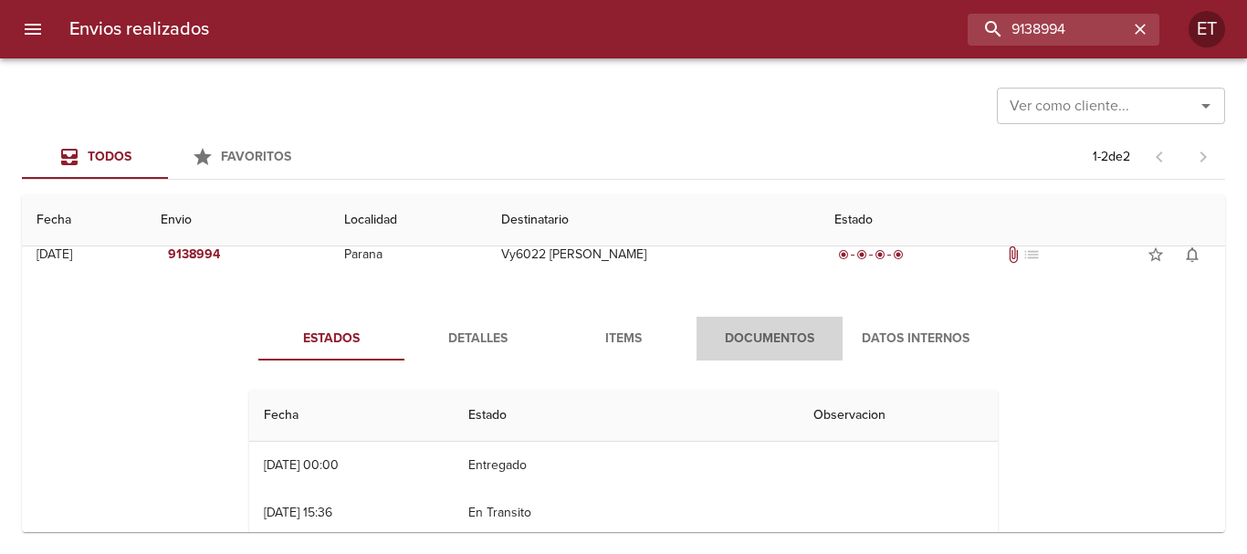
click at [766, 334] on span "Documentos" at bounding box center [769, 339] width 124 height 23
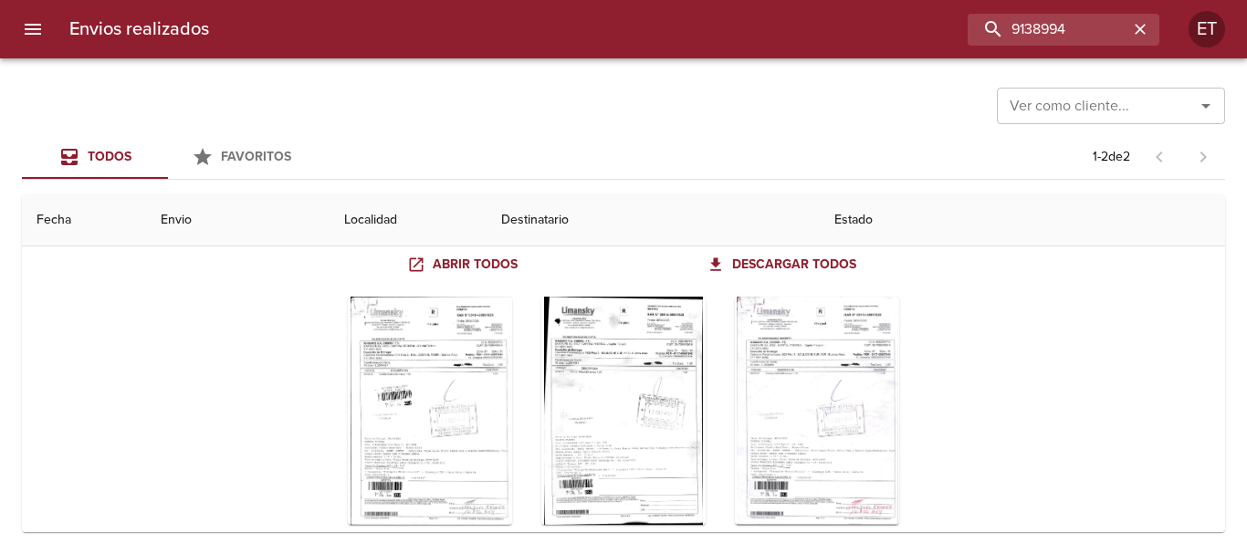
scroll to position [277, 0]
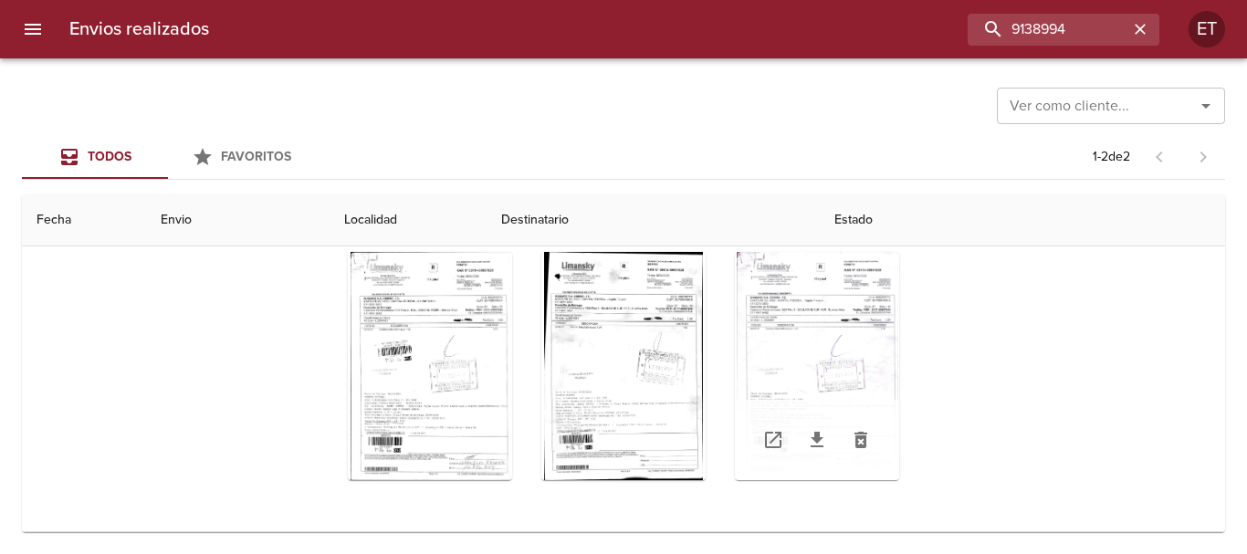
drag, startPoint x: 893, startPoint y: 372, endPoint x: 861, endPoint y: 362, distance: 34.4
click at [891, 373] on div "Tabla de envíos del cliente" at bounding box center [623, 365] width 748 height 257
click at [830, 343] on div "Tabla de envíos del cliente" at bounding box center [817, 366] width 164 height 228
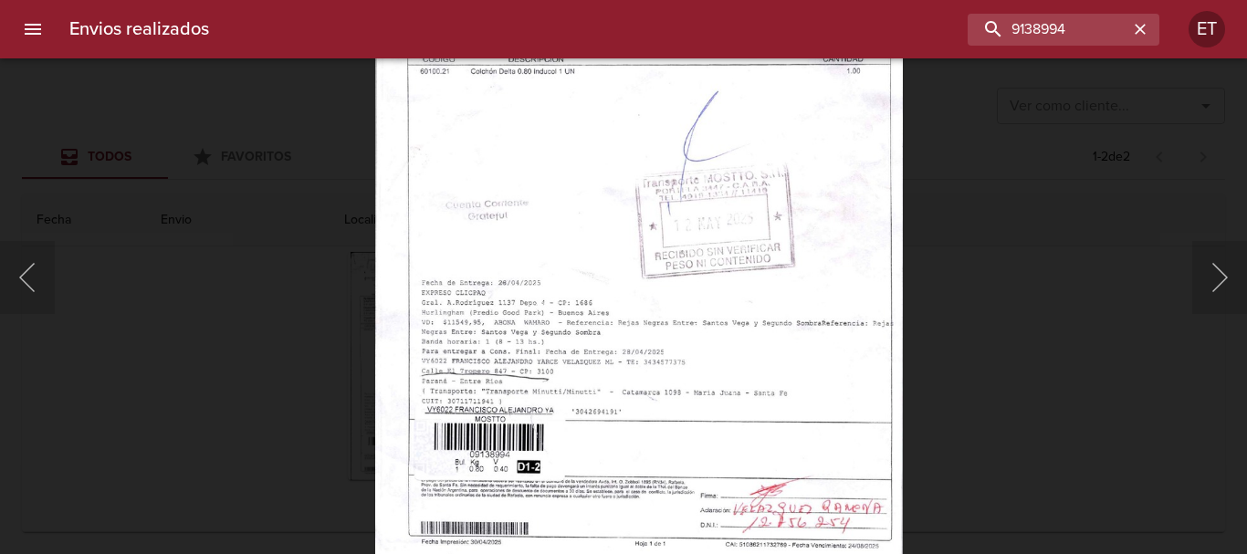
click at [684, 409] on img "Lightbox" at bounding box center [638, 192] width 527 height 746
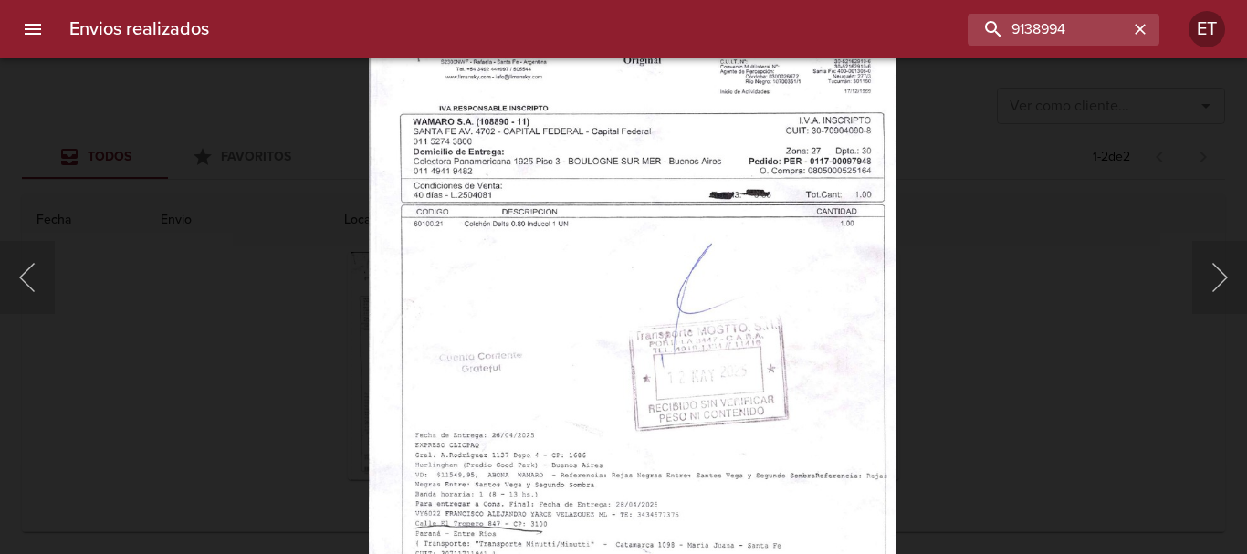
click at [792, 0] on html "Envios realizados 9138994 ET Ver como cliente... Ver como cliente... Todos Favo…" at bounding box center [623, 0] width 1247 height 0
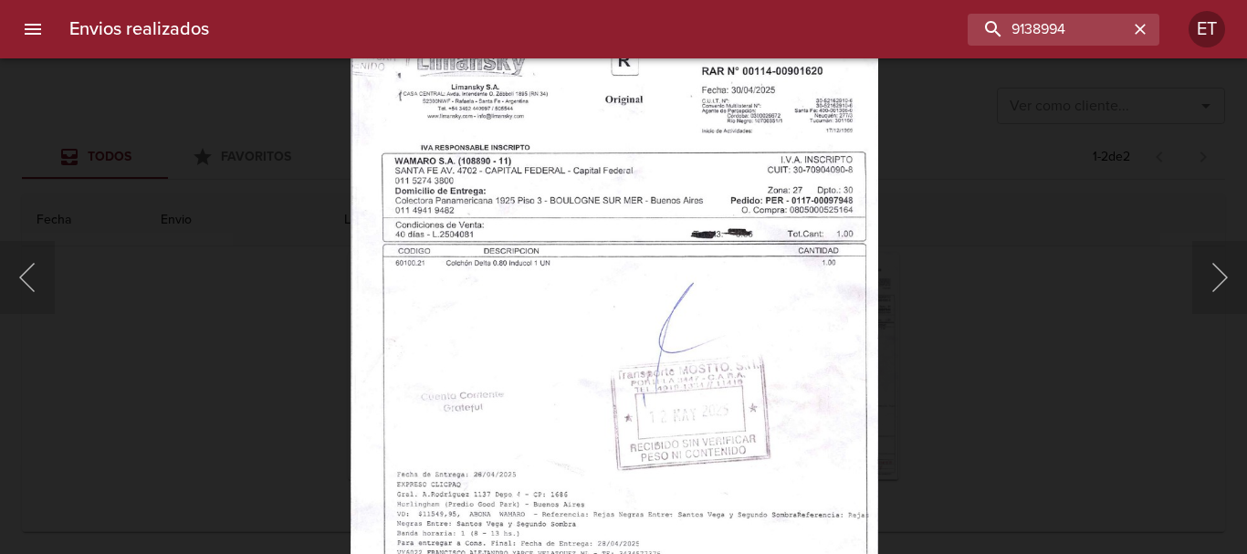
click at [747, 415] on img "Lightbox" at bounding box center [613, 384] width 527 height 746
click at [1016, 358] on div "Lightbox" at bounding box center [623, 277] width 1247 height 554
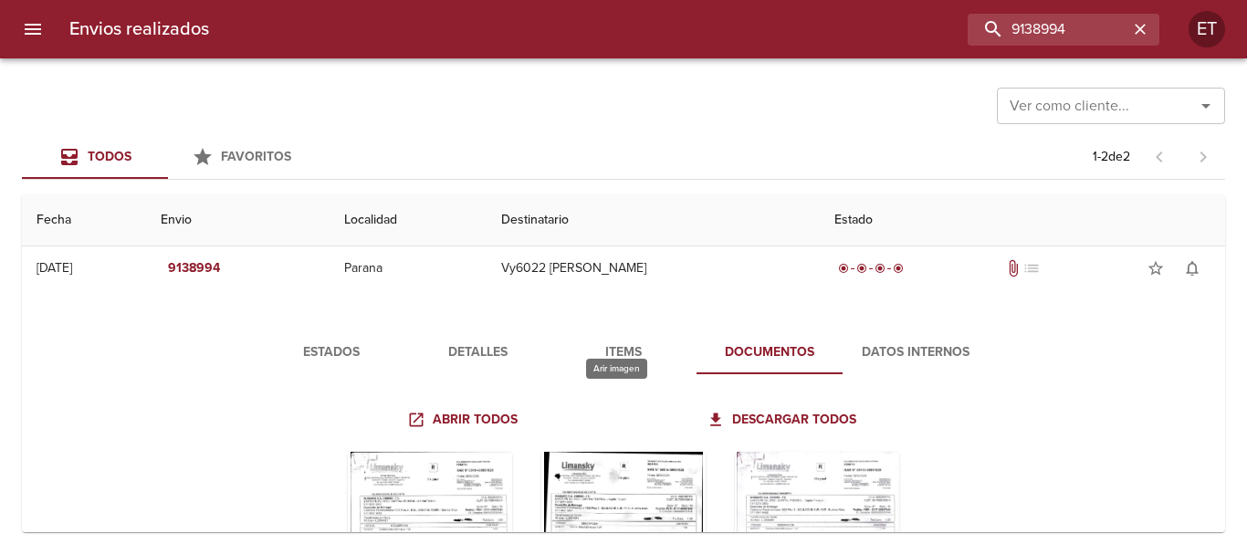
scroll to position [0, 0]
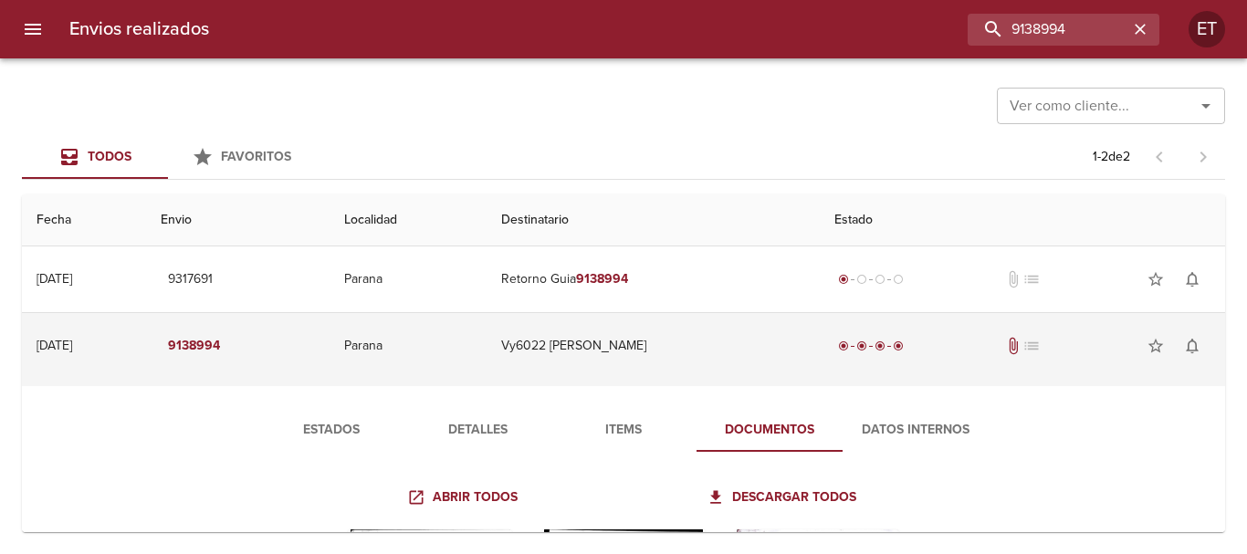
click at [726, 340] on td "Vy6022 [PERSON_NAME]" at bounding box center [652, 346] width 333 height 66
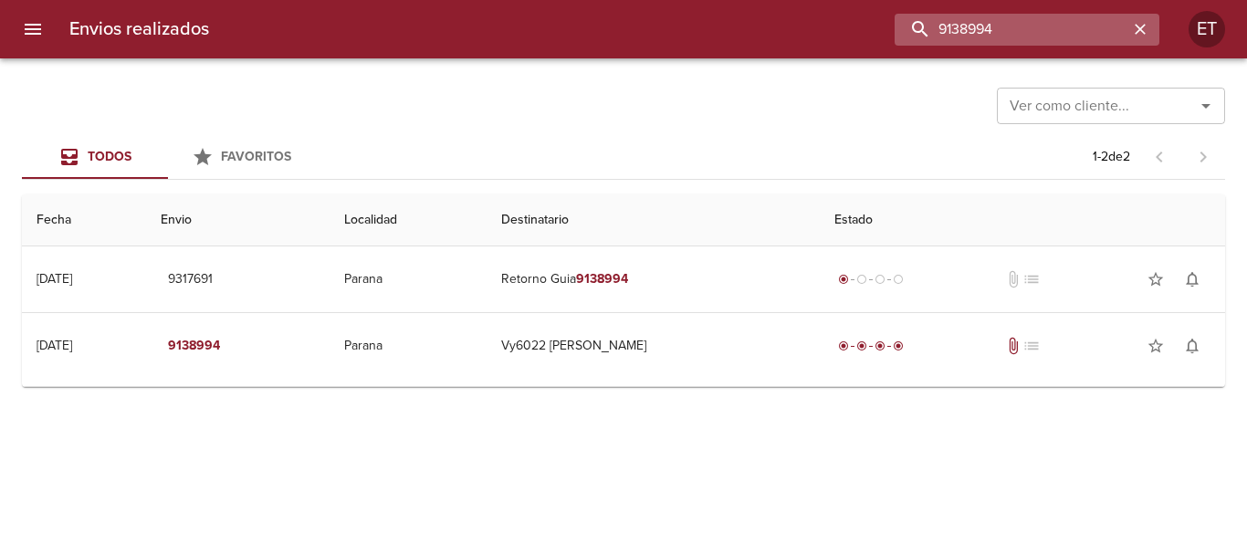
click at [1072, 24] on input "9138994" at bounding box center [1011, 30] width 234 height 32
type input "LINEN 100X190"
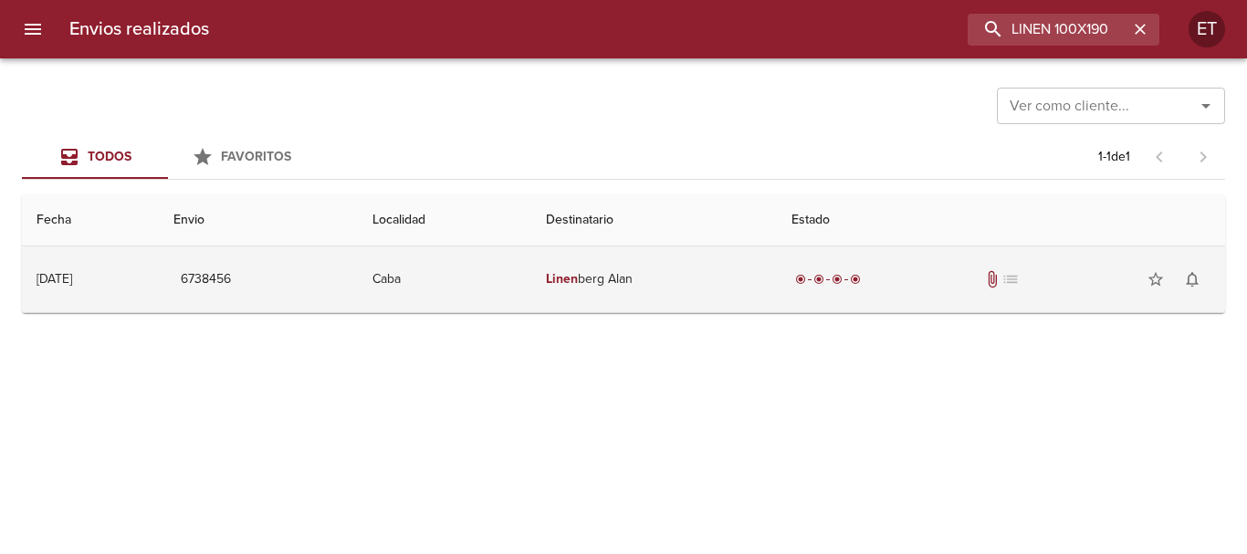
click at [777, 284] on td "Linen berg Alan" at bounding box center [653, 279] width 245 height 66
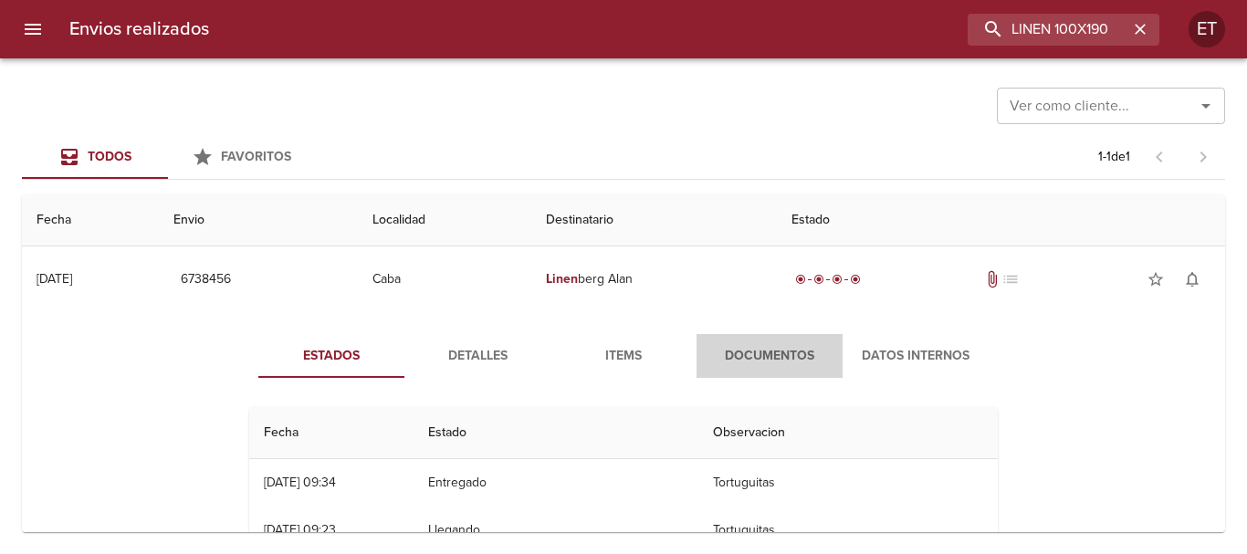
click at [764, 354] on span "Documentos" at bounding box center [769, 356] width 124 height 23
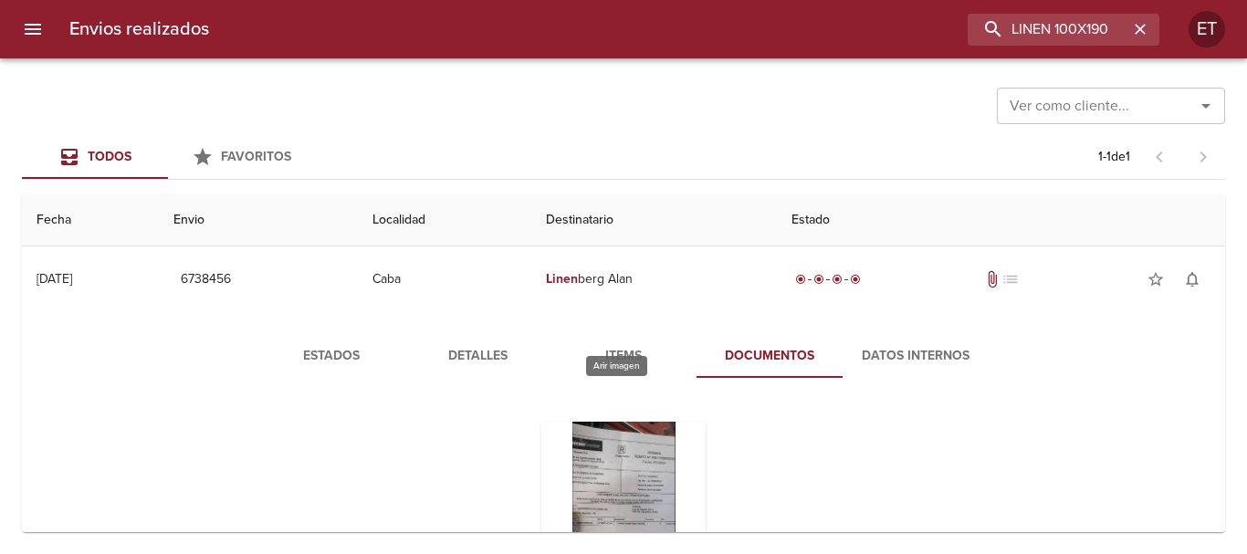
scroll to position [91, 0]
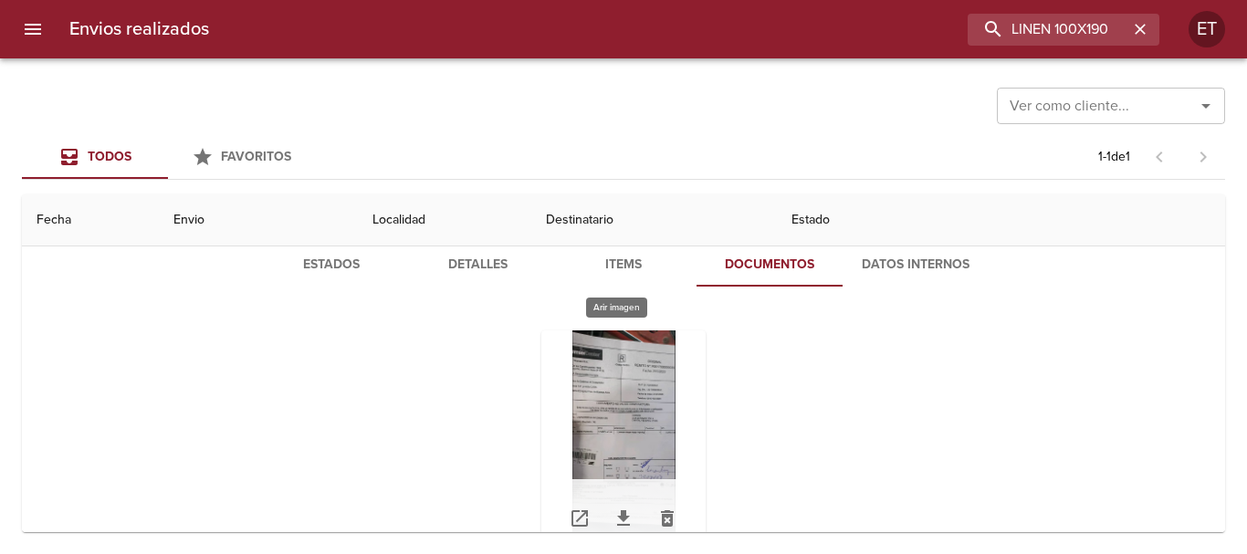
click at [624, 339] on div "Tabla de envíos del cliente" at bounding box center [623, 444] width 164 height 228
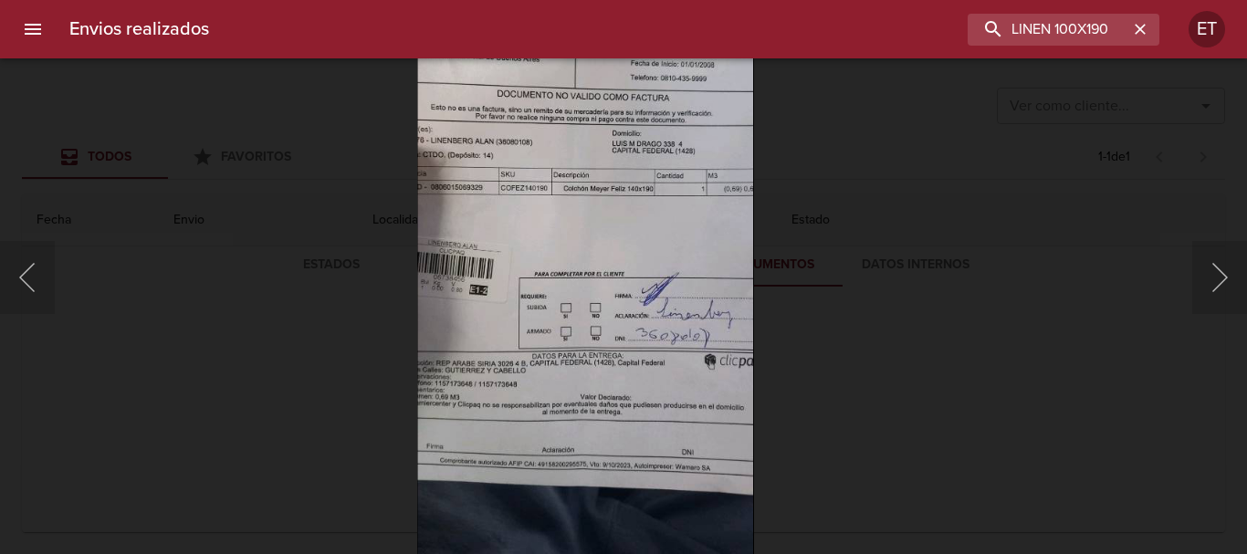
click at [1106, 287] on div "Lightbox" at bounding box center [623, 277] width 1247 height 554
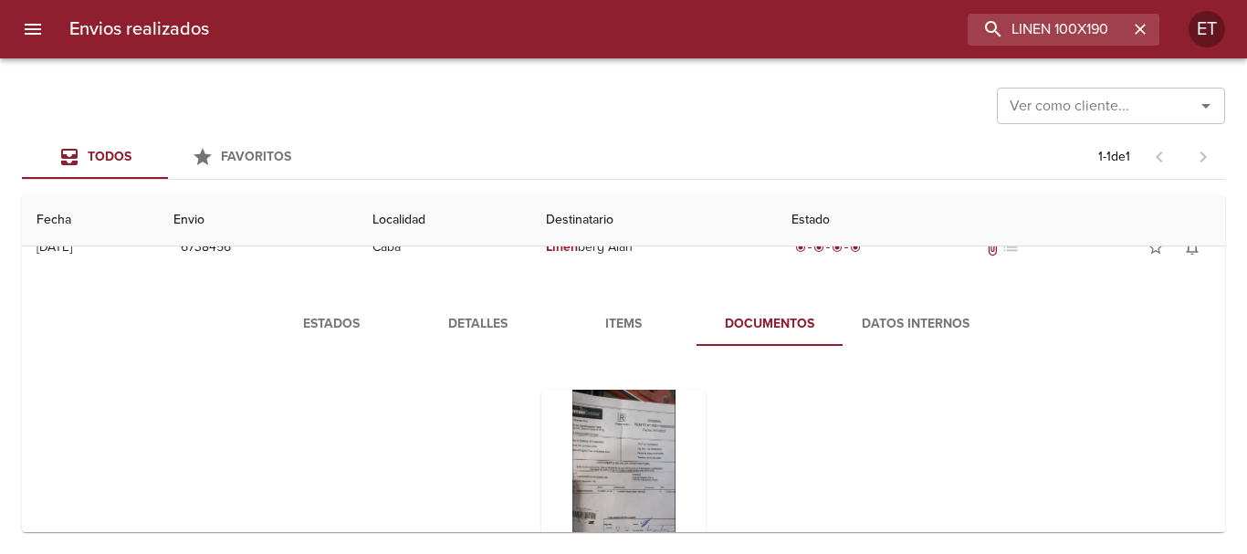
scroll to position [0, 0]
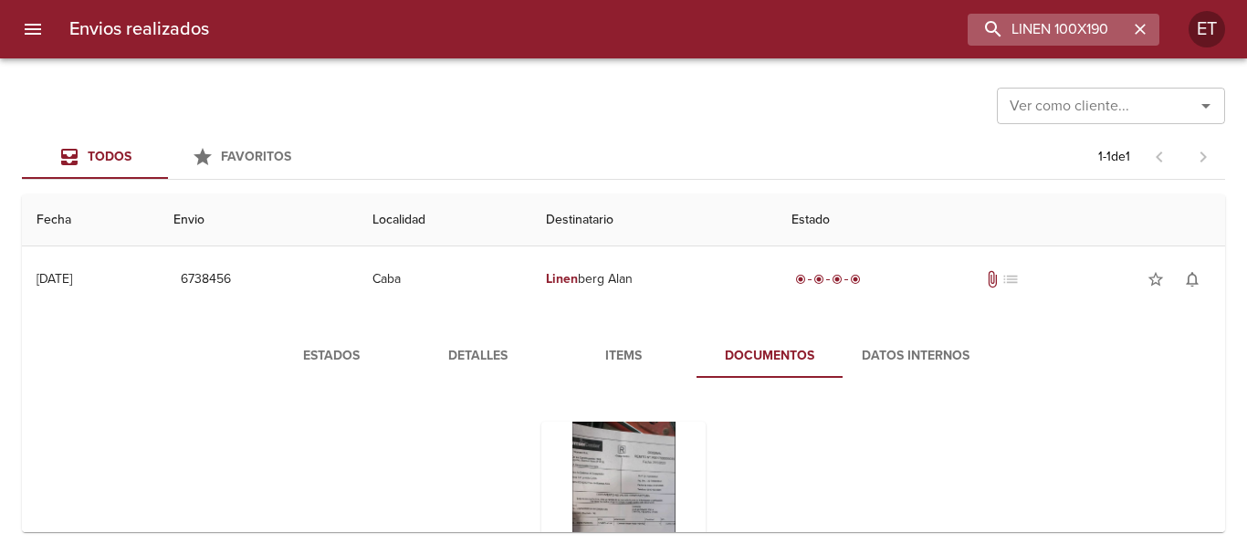
click at [1141, 24] on icon "button" at bounding box center [1140, 29] width 18 height 18
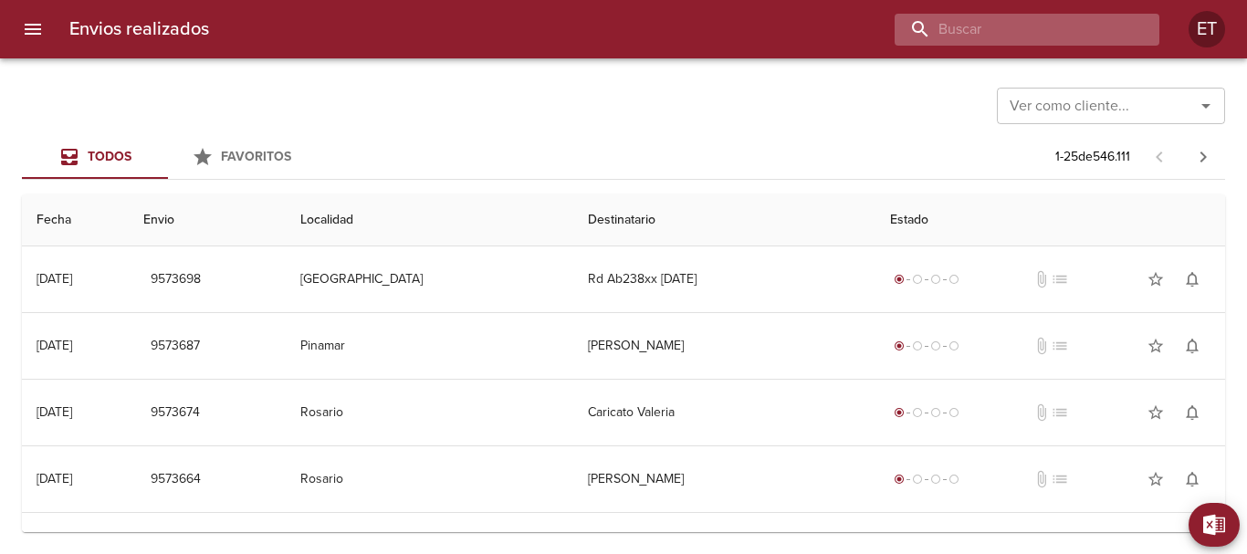
click at [1007, 26] on input "buscar" at bounding box center [1011, 30] width 234 height 32
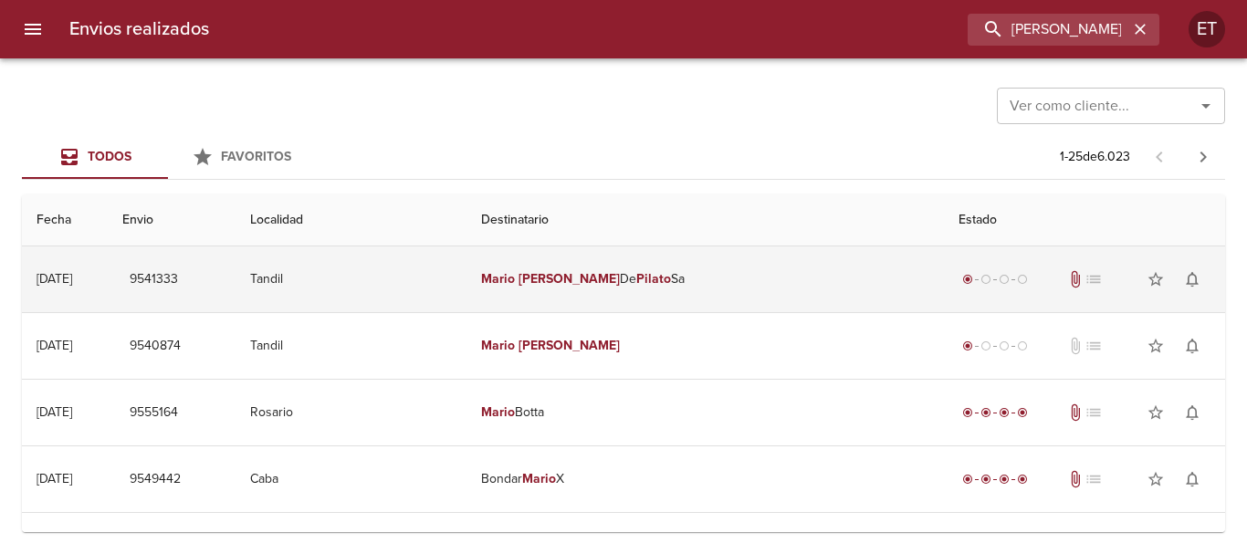
click at [625, 293] on td "[PERSON_NAME] Sa" at bounding box center [704, 279] width 477 height 66
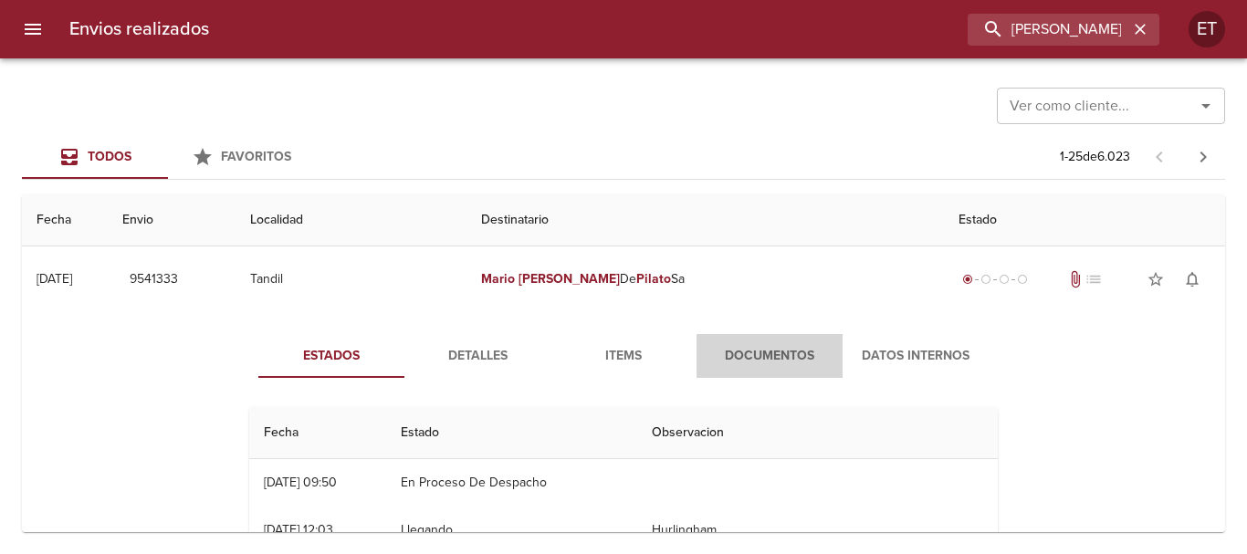
click at [739, 357] on span "Documentos" at bounding box center [769, 356] width 124 height 23
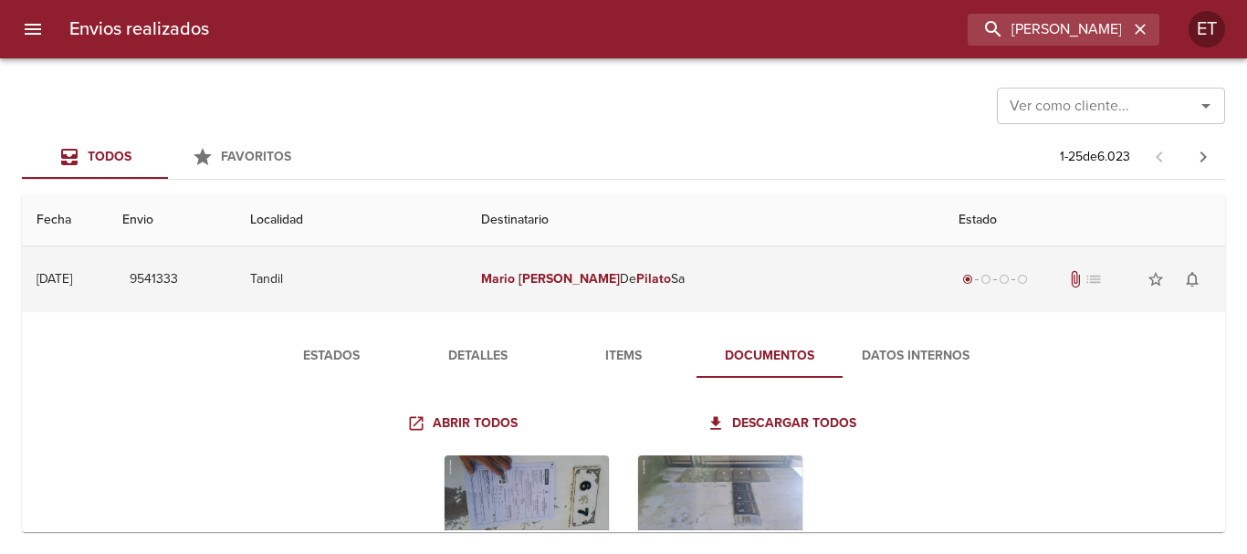
click at [796, 295] on td "[PERSON_NAME] Sa" at bounding box center [704, 279] width 477 height 66
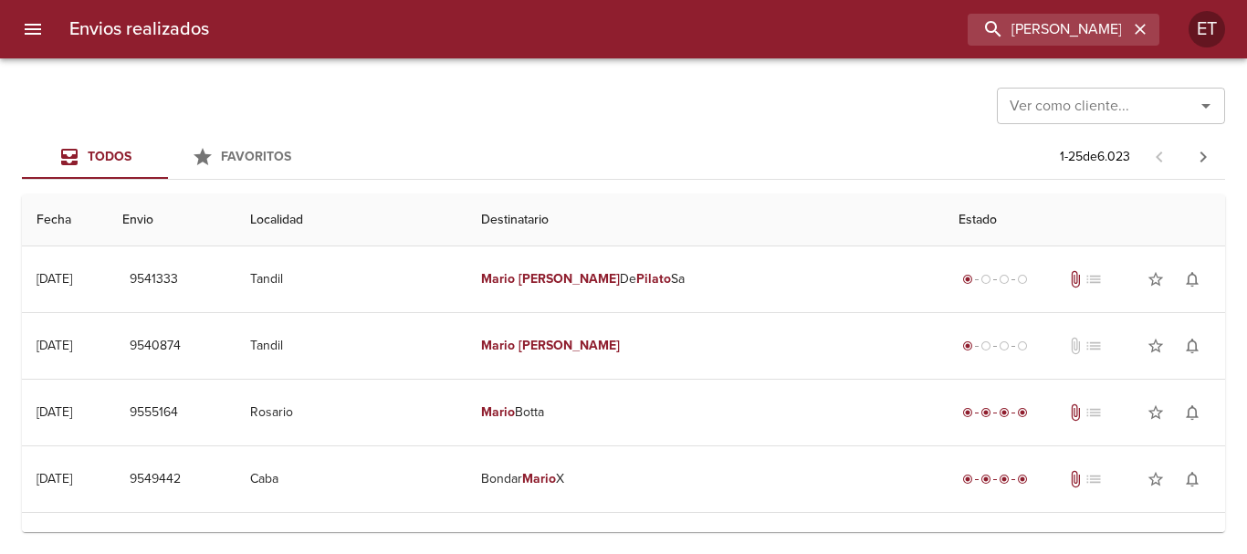
click at [1036, 46] on div "Envios realizados [PERSON_NAME] ET" at bounding box center [623, 29] width 1247 height 58
click at [1036, 44] on input "[PERSON_NAME]" at bounding box center [1011, 30] width 234 height 32
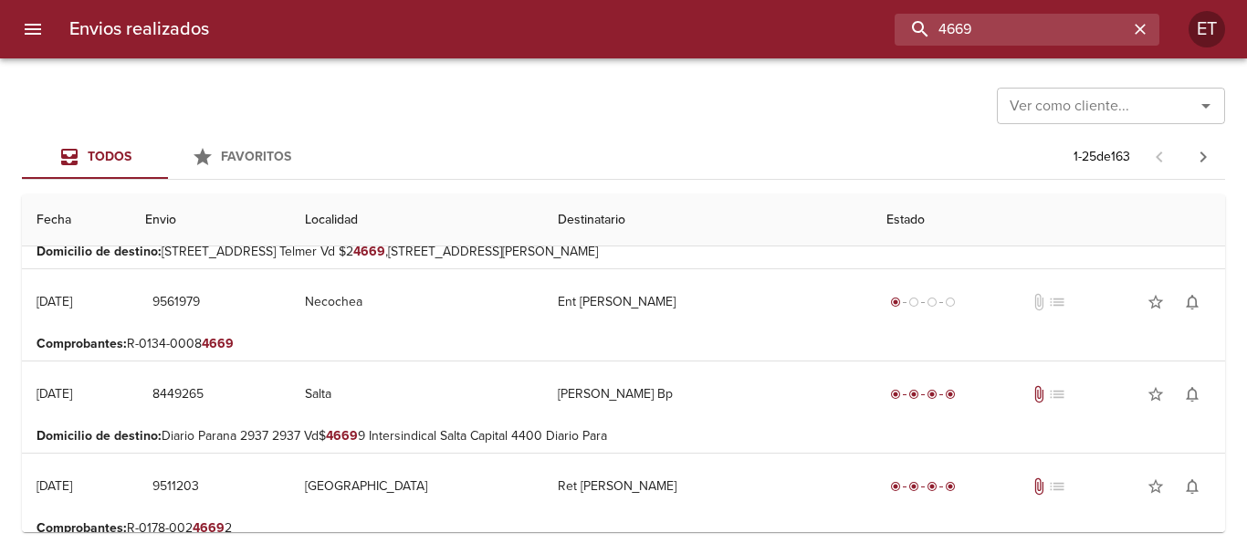
scroll to position [2019, 0]
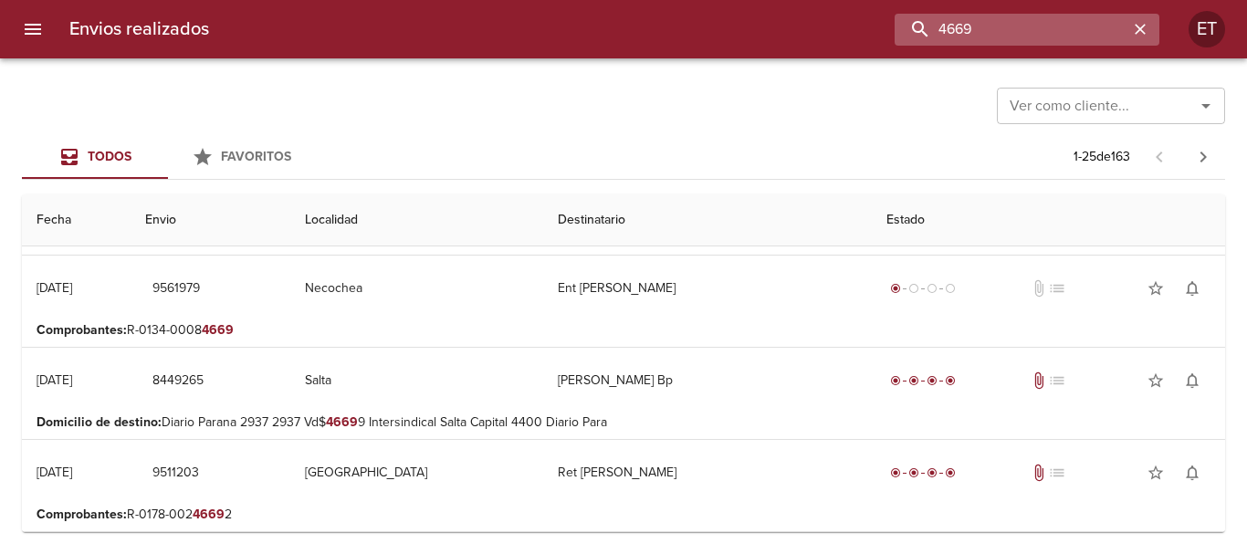
click at [952, 26] on input "4669" at bounding box center [1011, 30] width 234 height 32
click at [944, 26] on input "4669" at bounding box center [1011, 30] width 234 height 32
click at [955, 31] on input "R - 4669" at bounding box center [1011, 30] width 234 height 32
type input "R-4669"
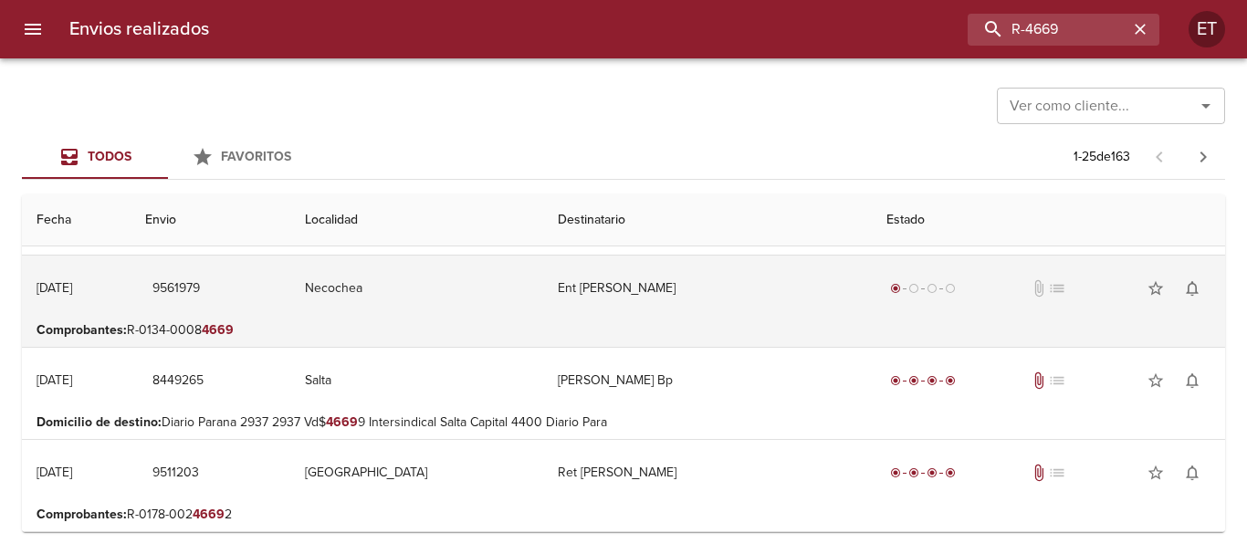
click at [325, 304] on td "Necochea" at bounding box center [416, 289] width 253 height 66
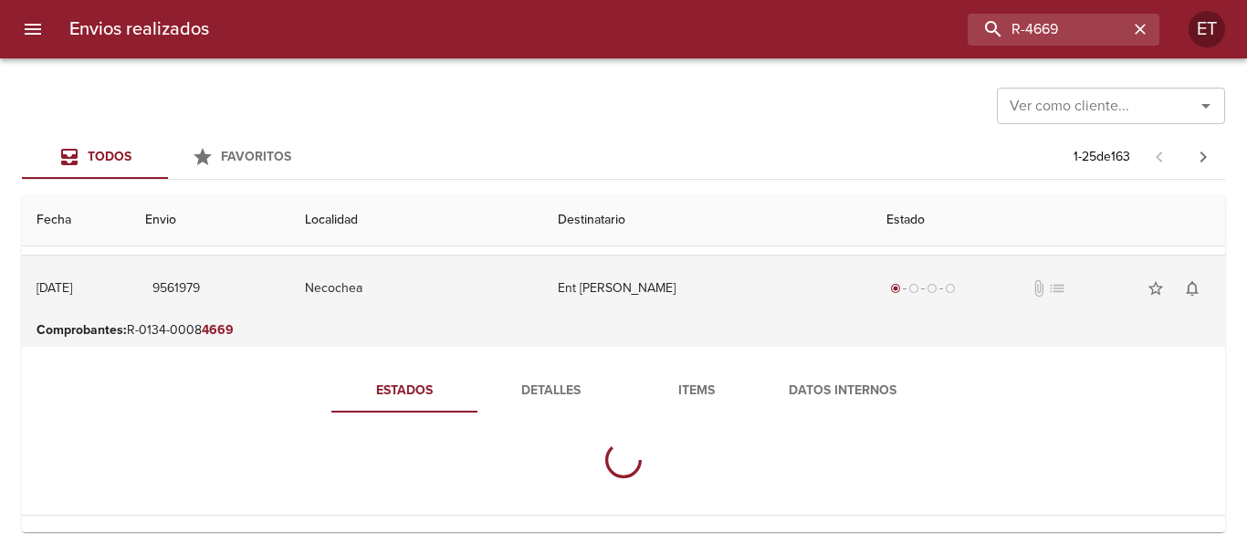
click at [326, 304] on td "Necochea" at bounding box center [416, 289] width 253 height 66
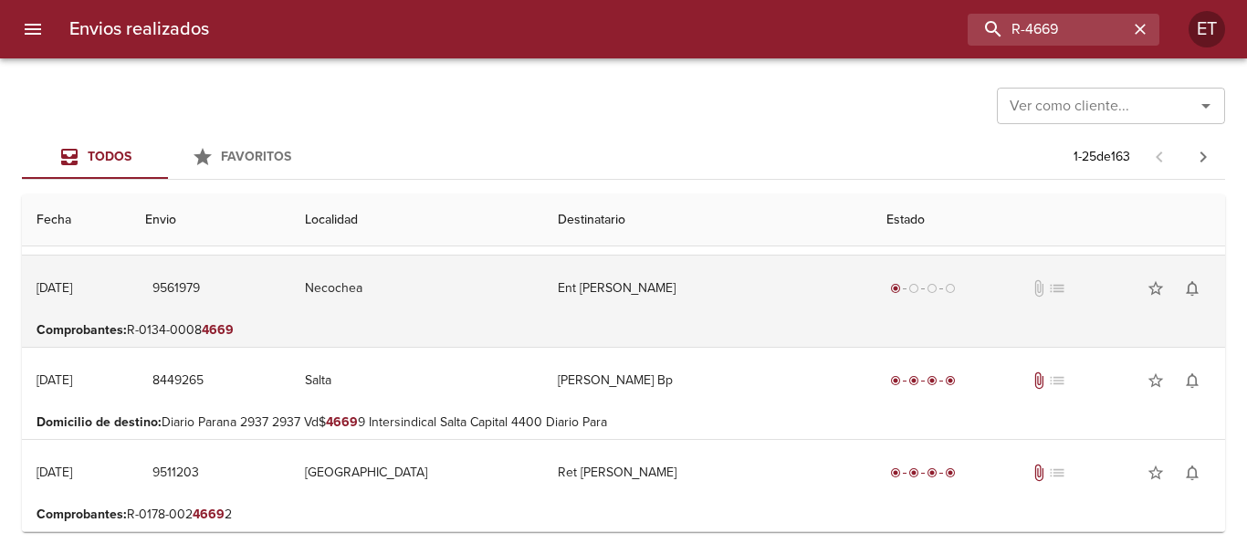
click at [326, 304] on td "Necochea" at bounding box center [416, 289] width 253 height 66
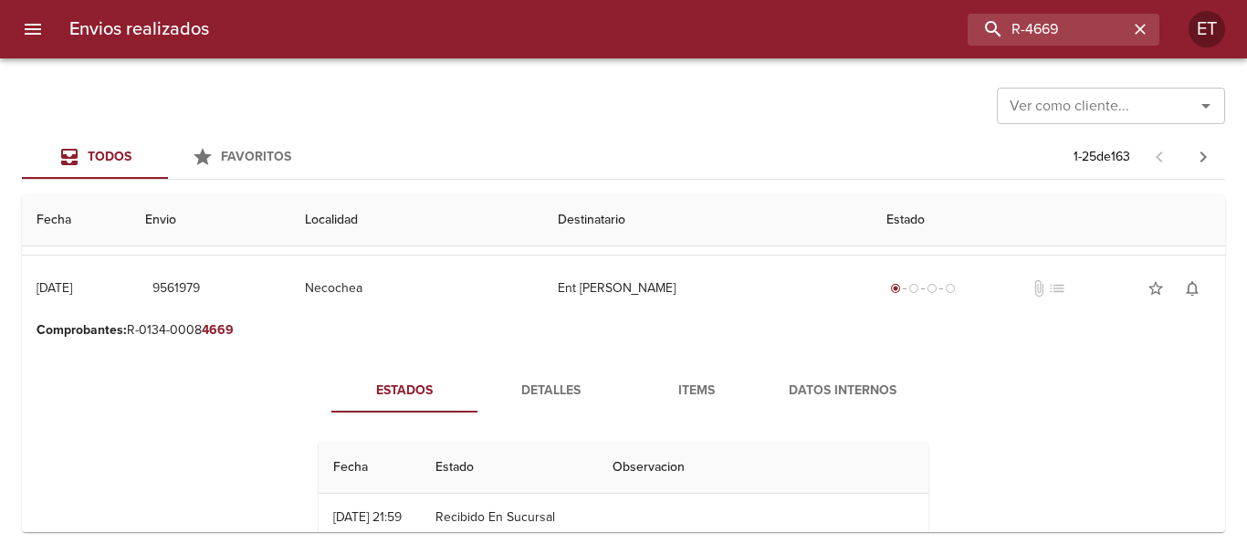
click at [523, 378] on button "Detalles" at bounding box center [550, 391] width 146 height 44
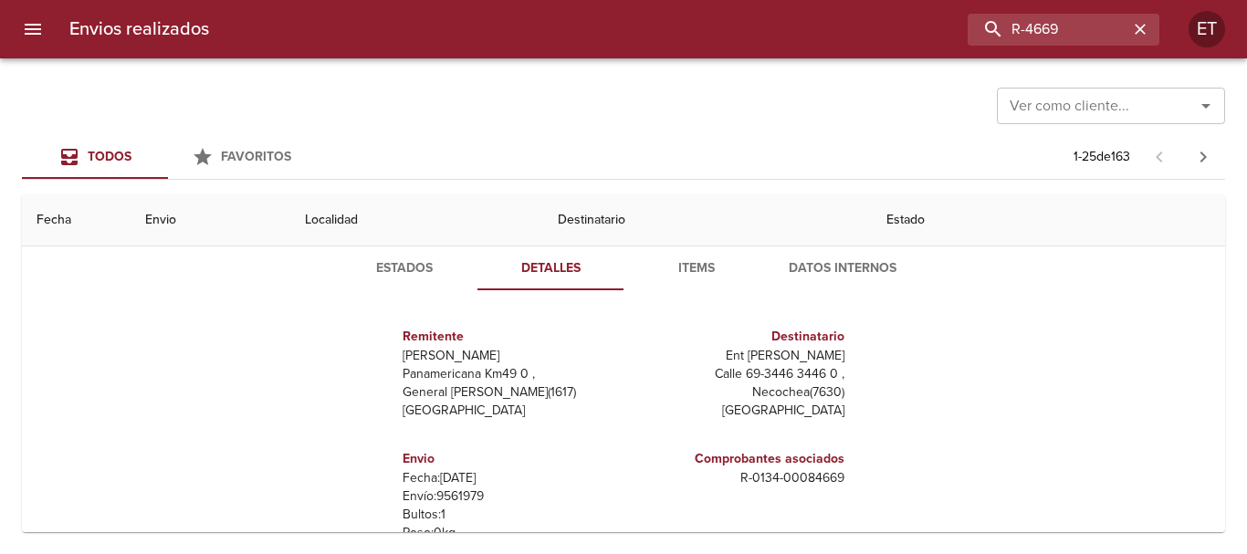
scroll to position [2110, 0]
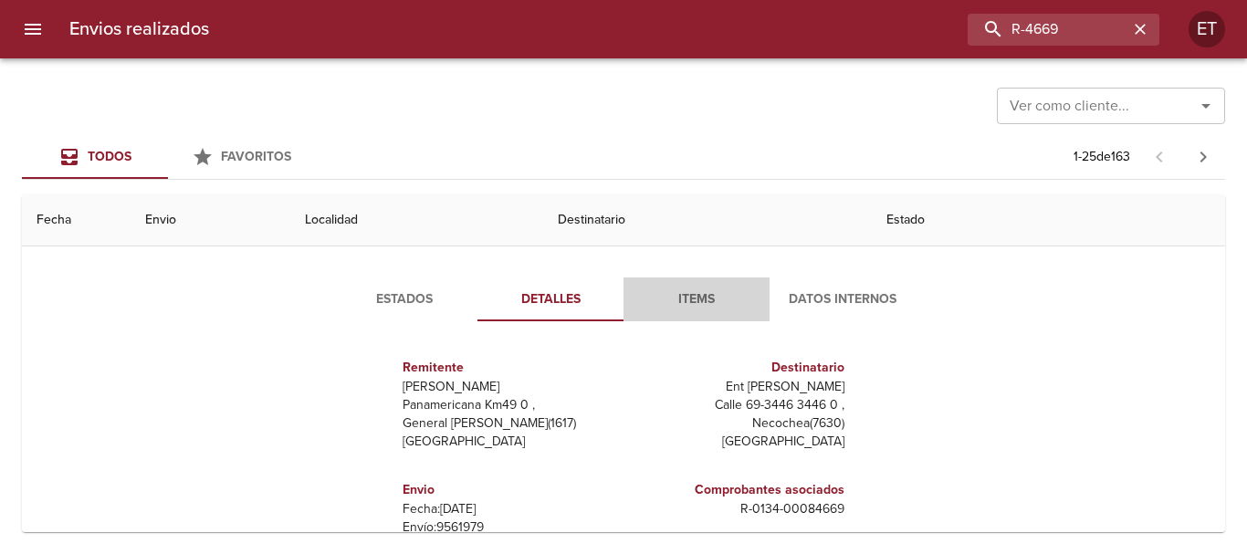
click at [691, 301] on span "Items" at bounding box center [696, 299] width 124 height 23
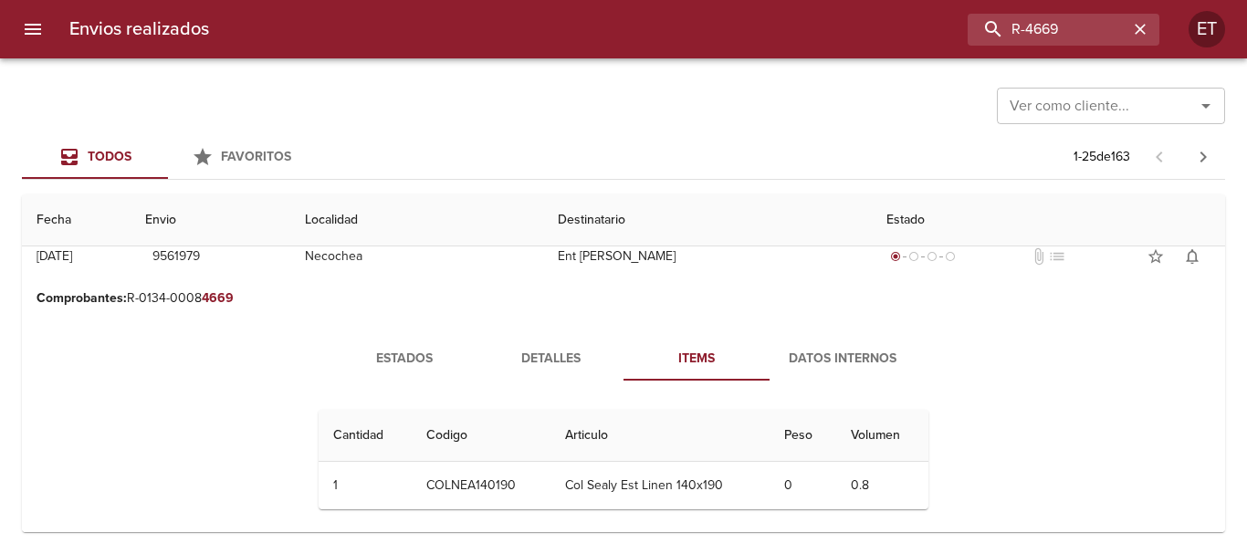
scroll to position [2019, 0]
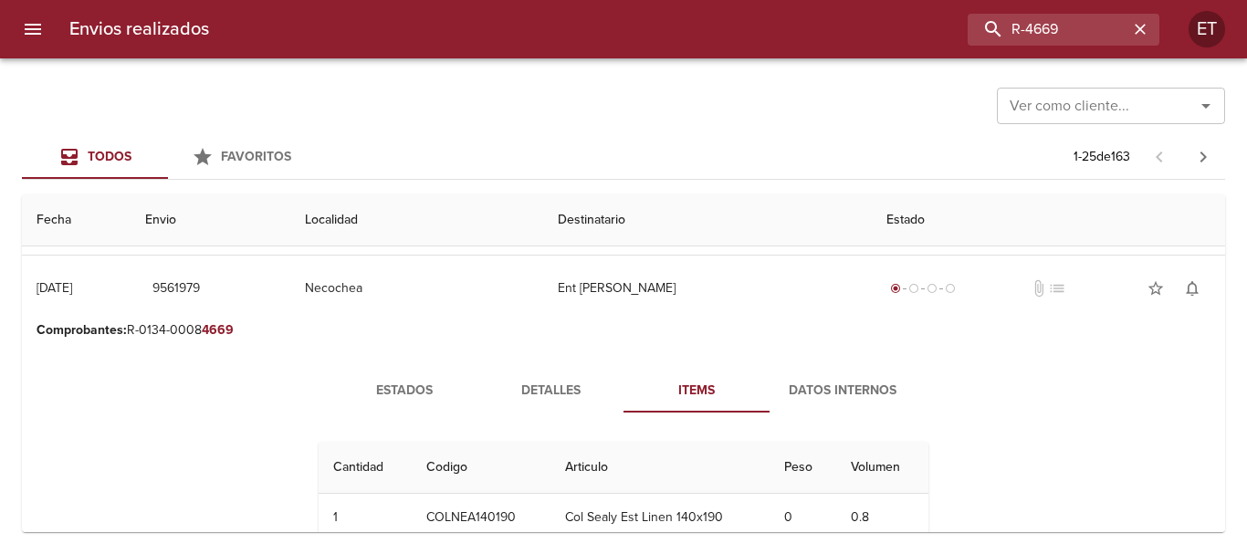
click at [569, 379] on button "Detalles" at bounding box center [550, 391] width 146 height 44
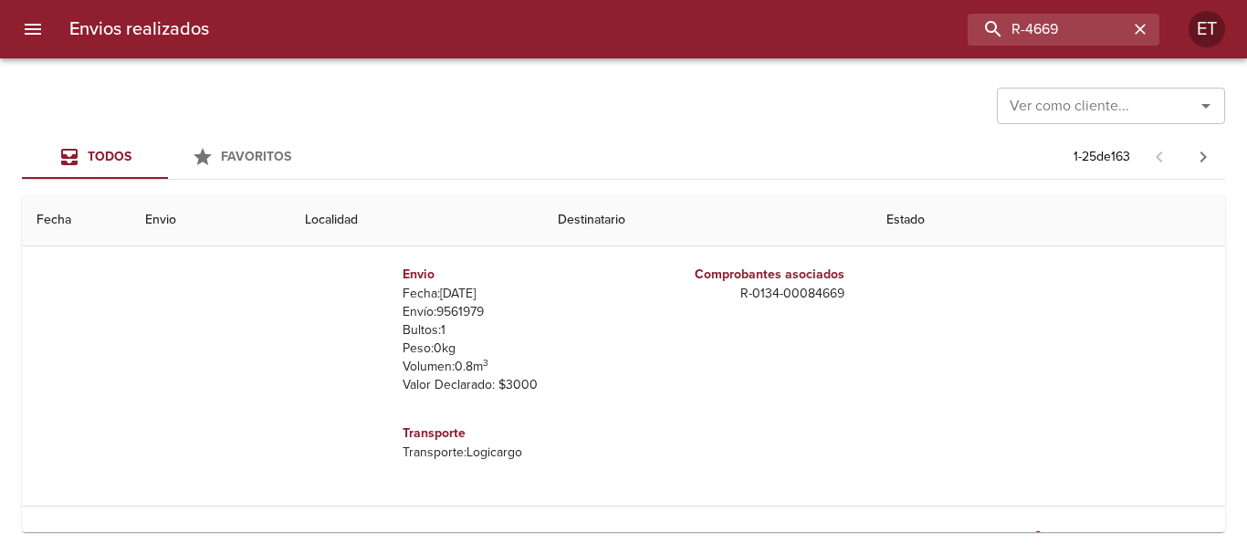
scroll to position [2119, 0]
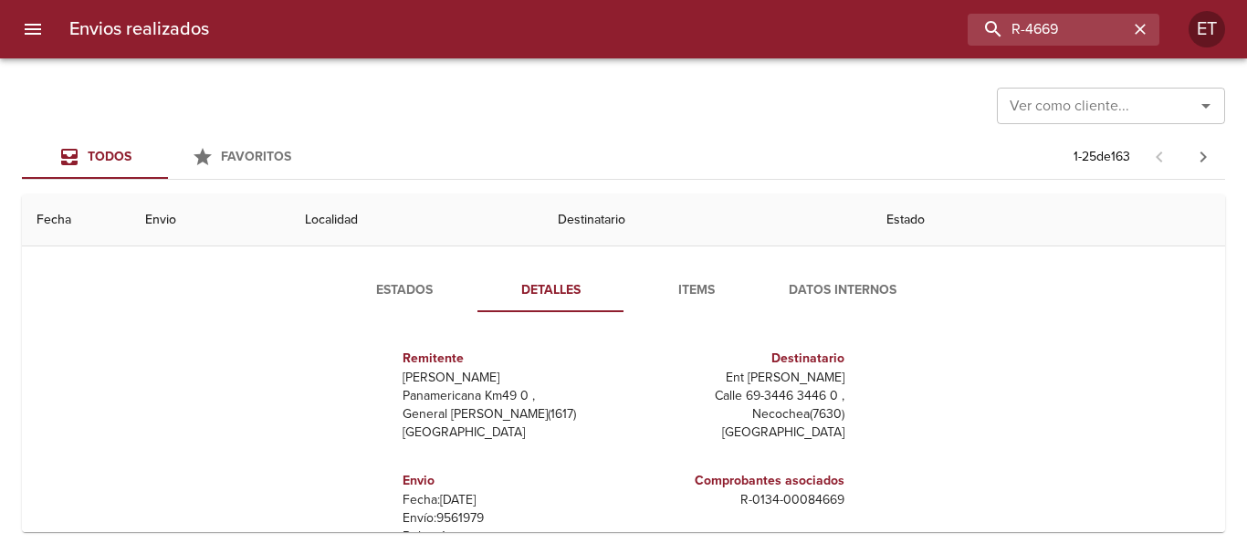
click at [347, 284] on span "Estados" at bounding box center [404, 290] width 124 height 23
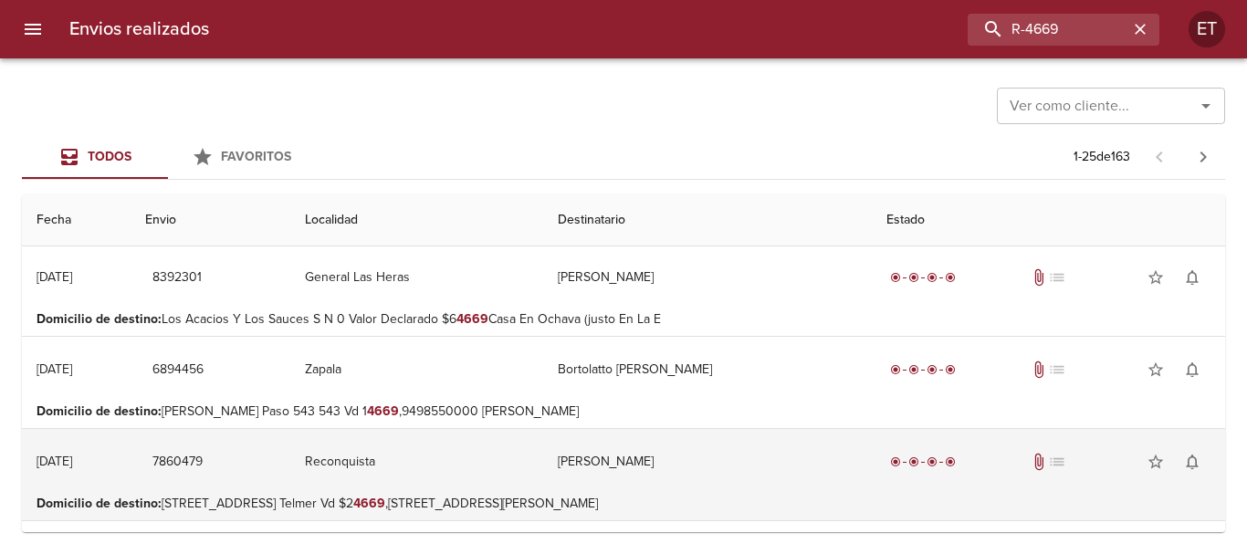
scroll to position [1936, 0]
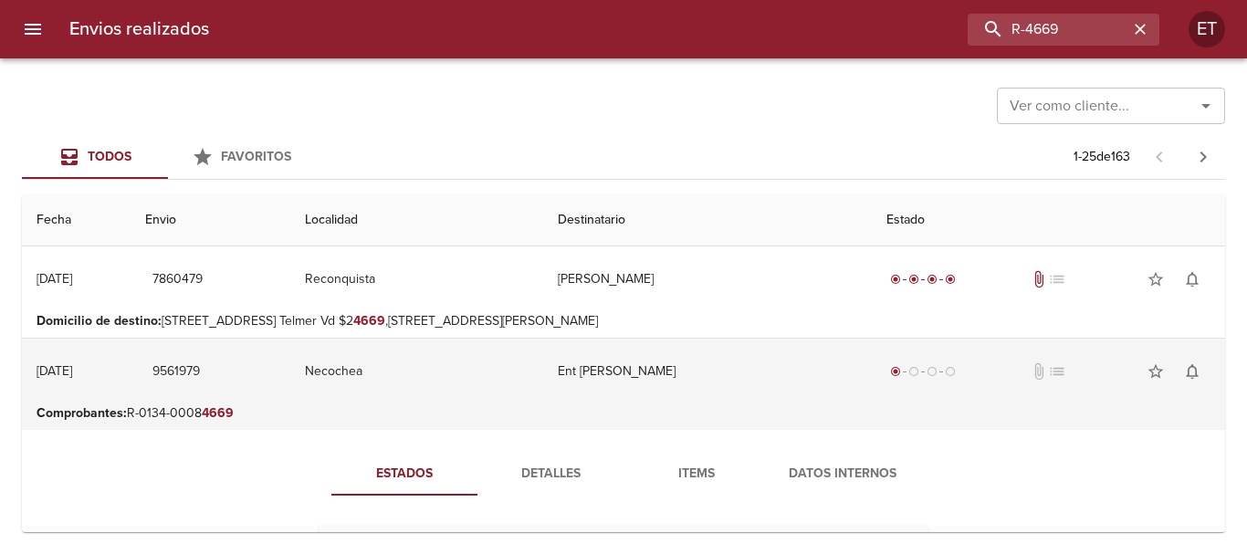
click at [646, 396] on td "Ent [PERSON_NAME]" at bounding box center [707, 372] width 329 height 66
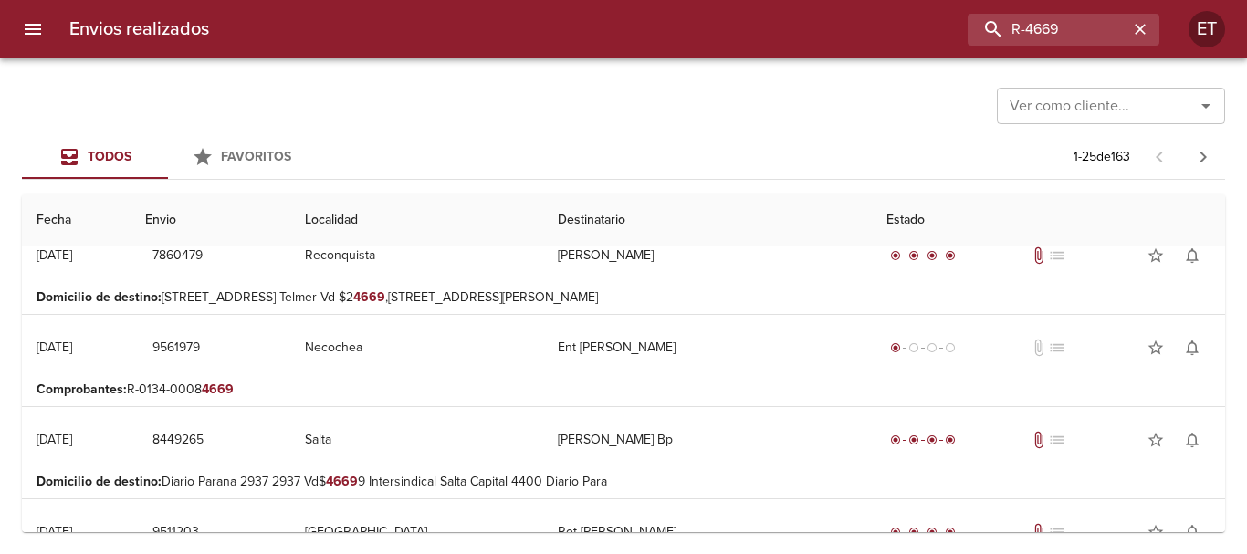
scroll to position [1927, 0]
